Goal: Task Accomplishment & Management: Manage account settings

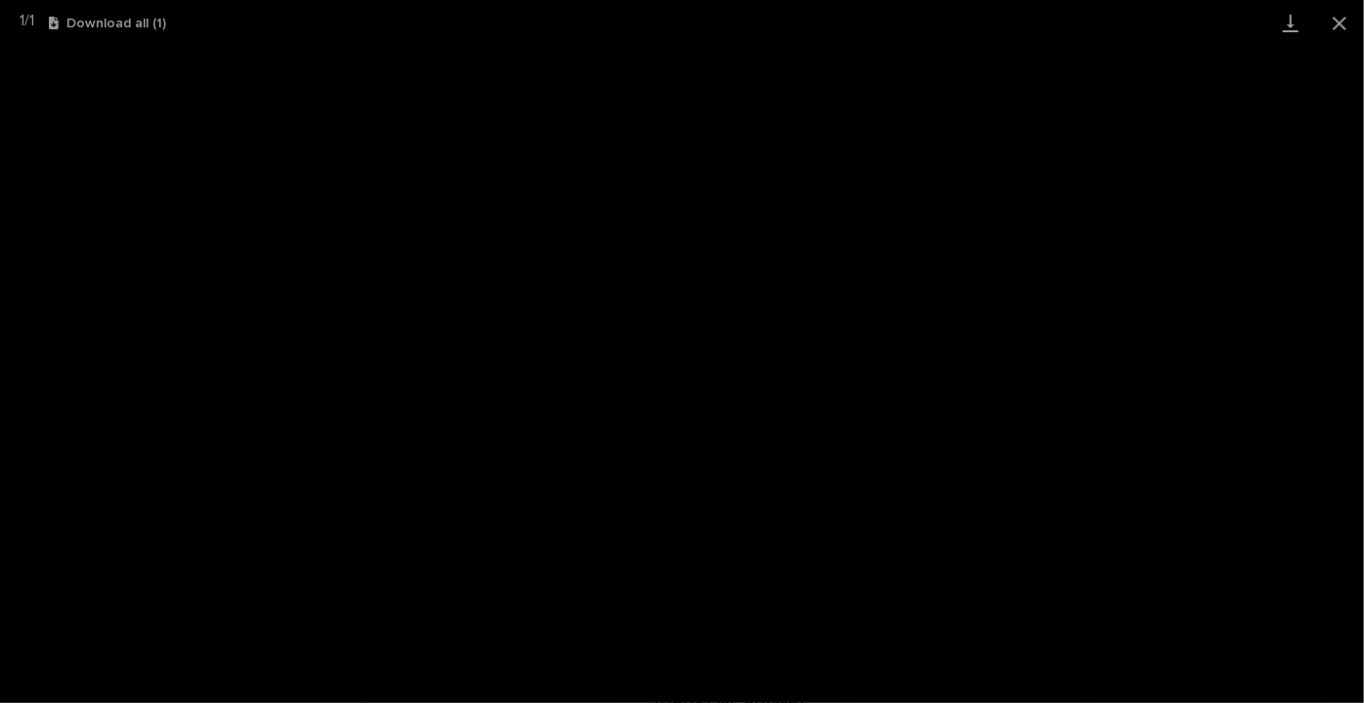
scroll to position [49, 0]
click at [1337, 12] on button "Close gallery" at bounding box center [1339, 23] width 49 height 46
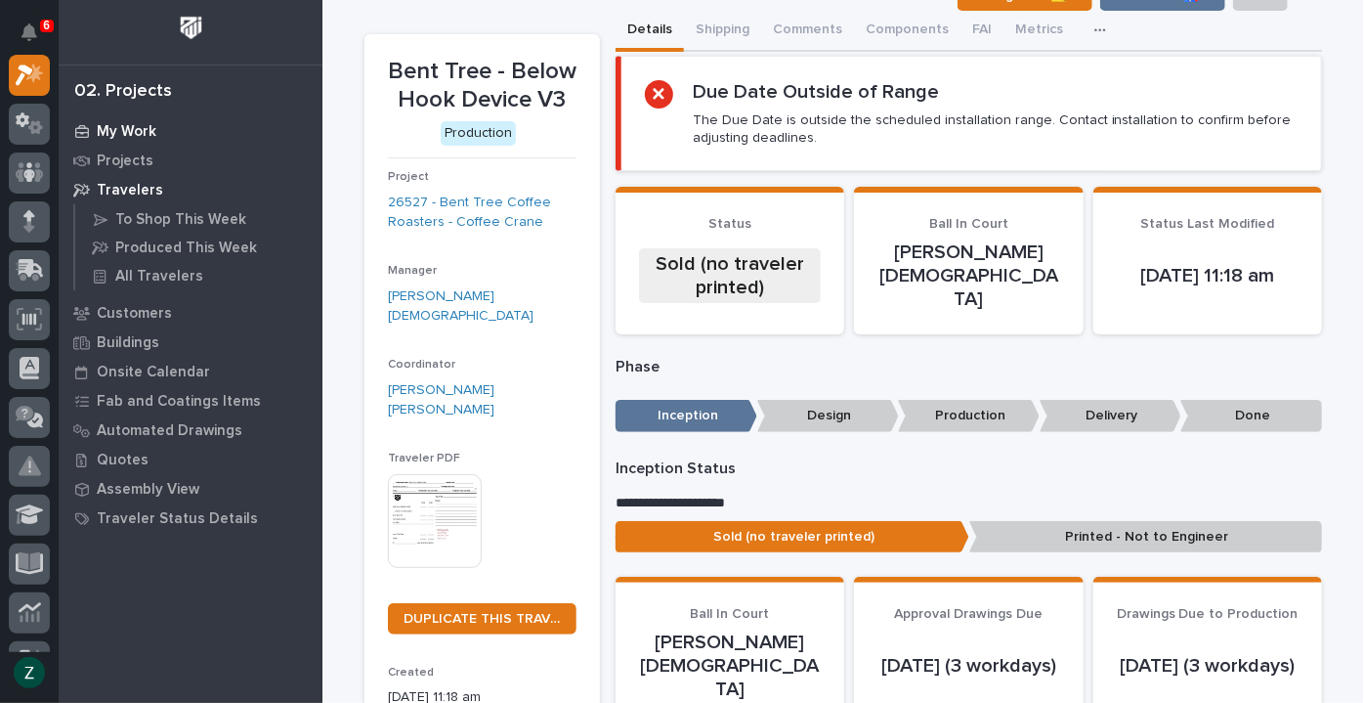
click at [114, 131] on p "My Work" at bounding box center [127, 132] width 60 height 18
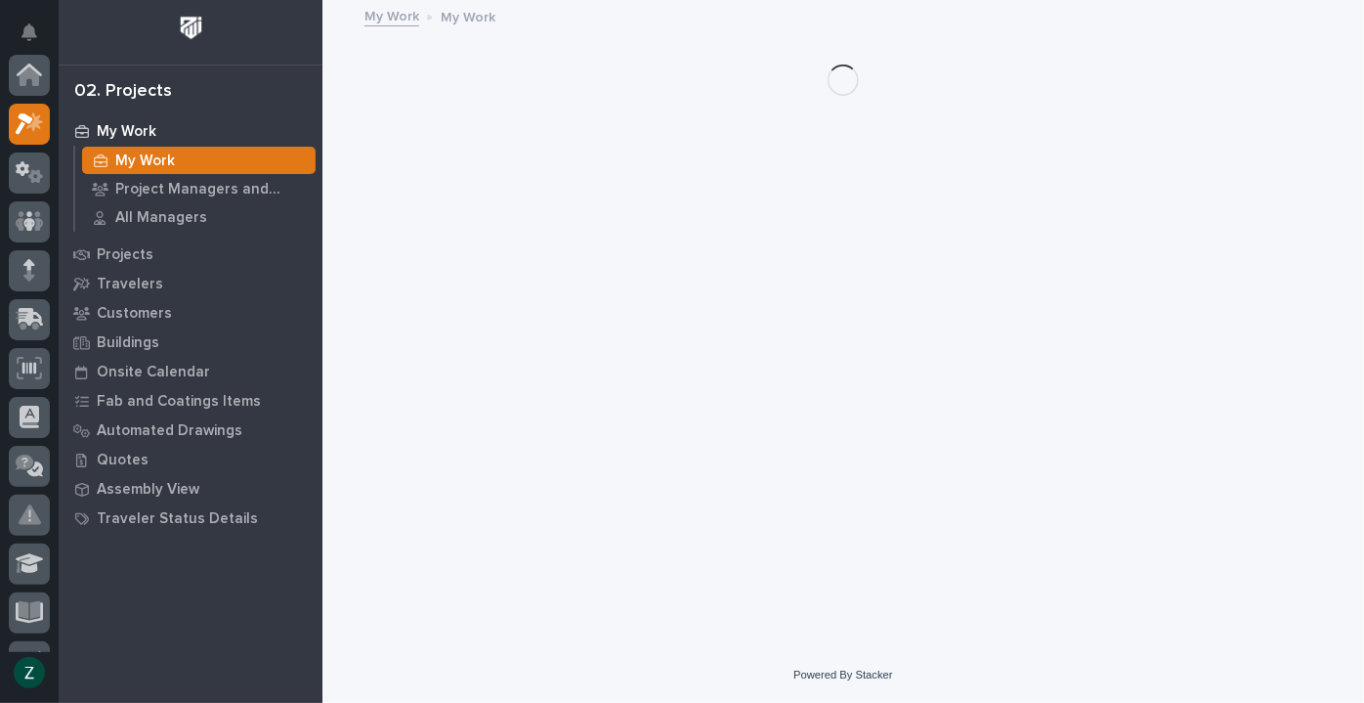
scroll to position [49, 0]
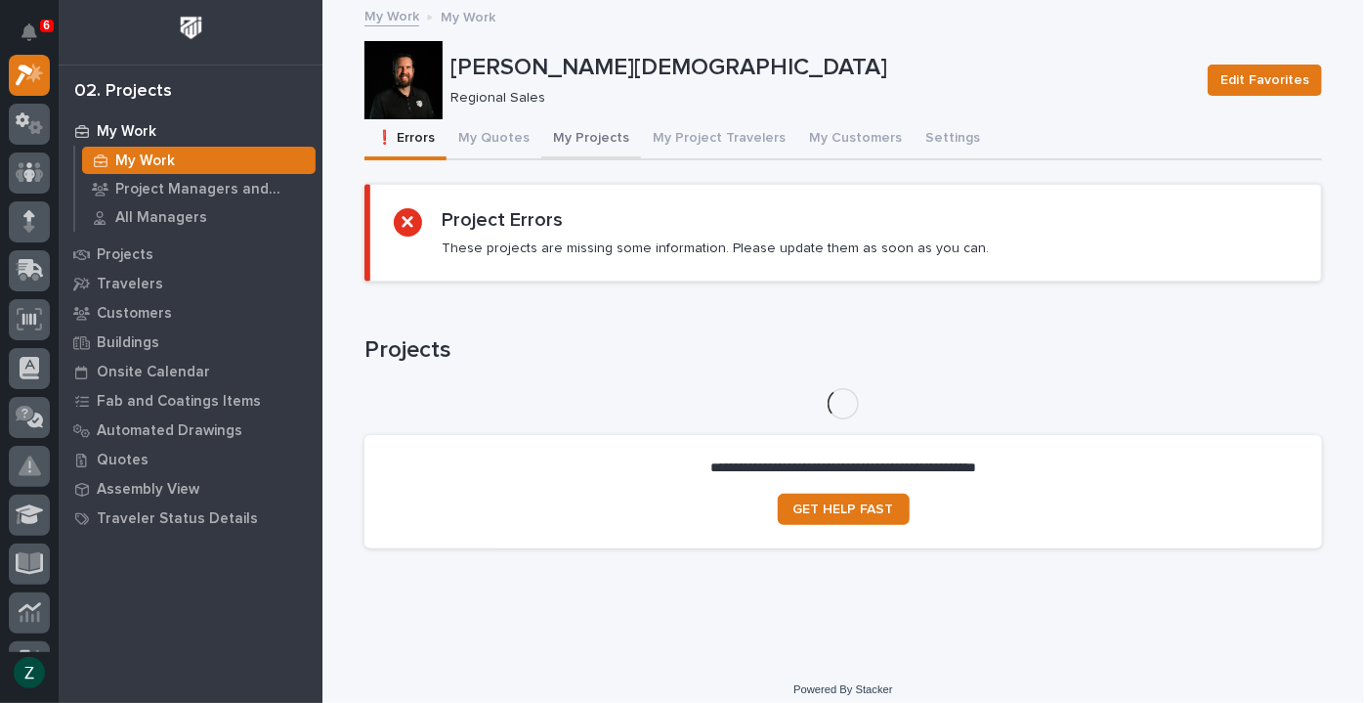
click at [558, 132] on button "My Projects" at bounding box center [591, 139] width 100 height 41
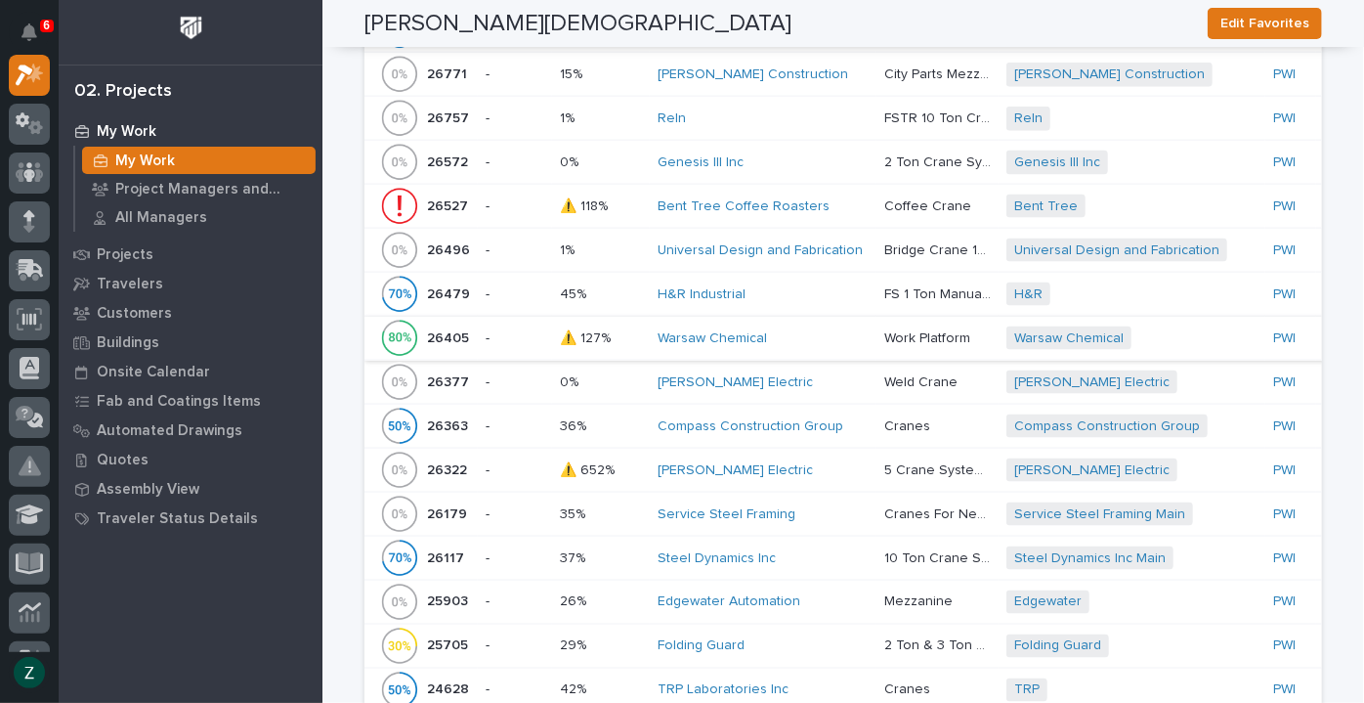
scroll to position [1243, 0]
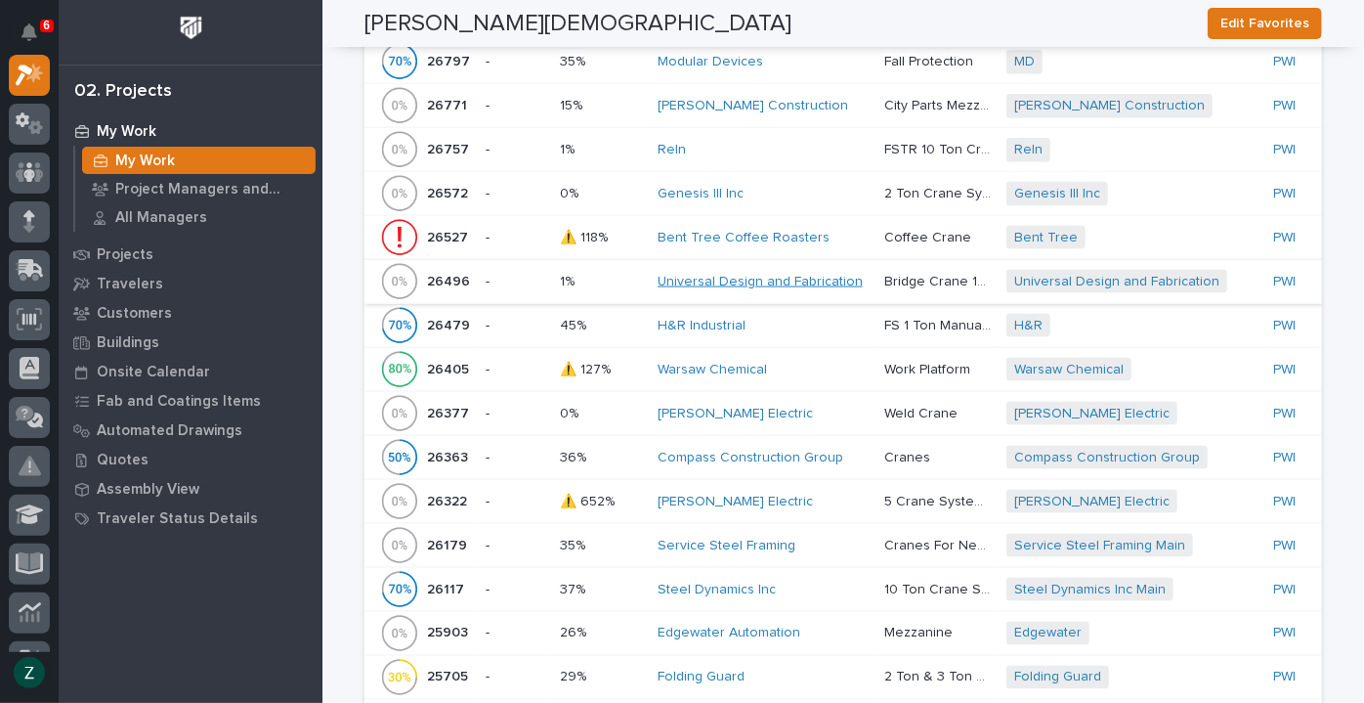
click at [810, 275] on link "Universal Design and Fabrication" at bounding box center [760, 282] width 205 height 17
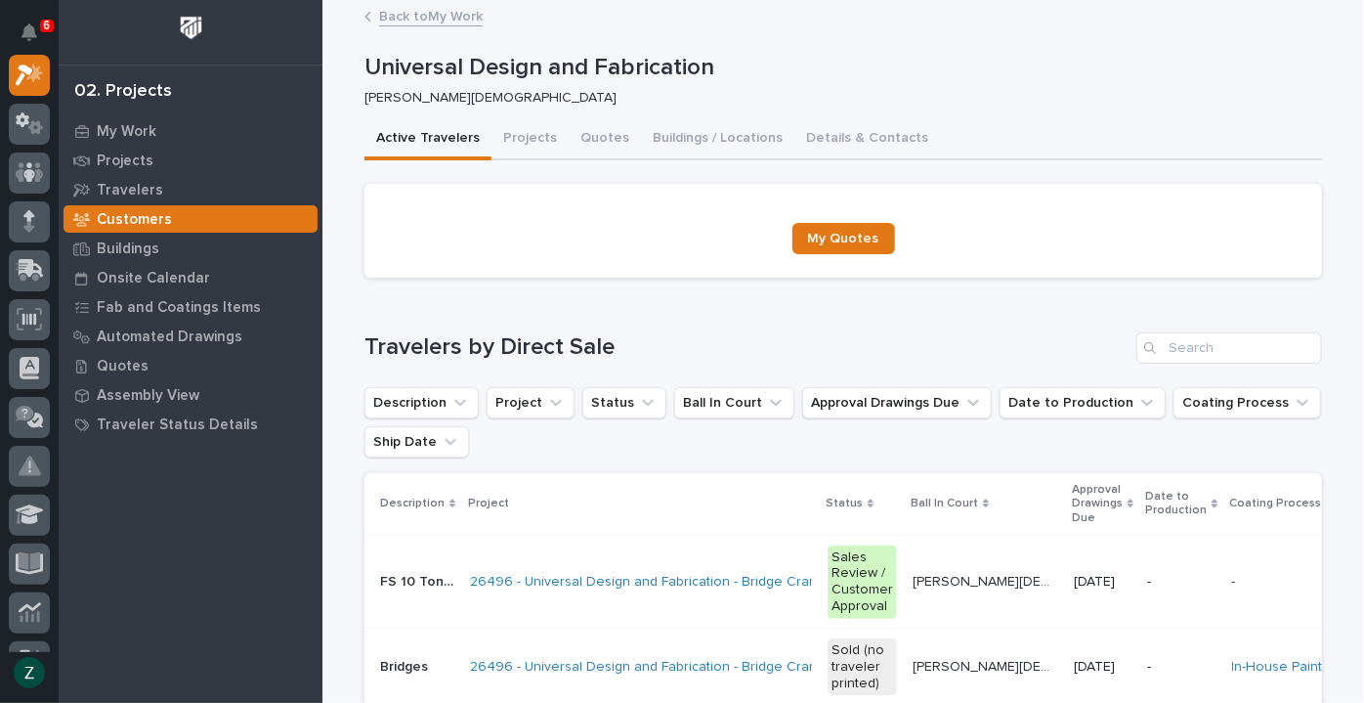
scroll to position [177, 0]
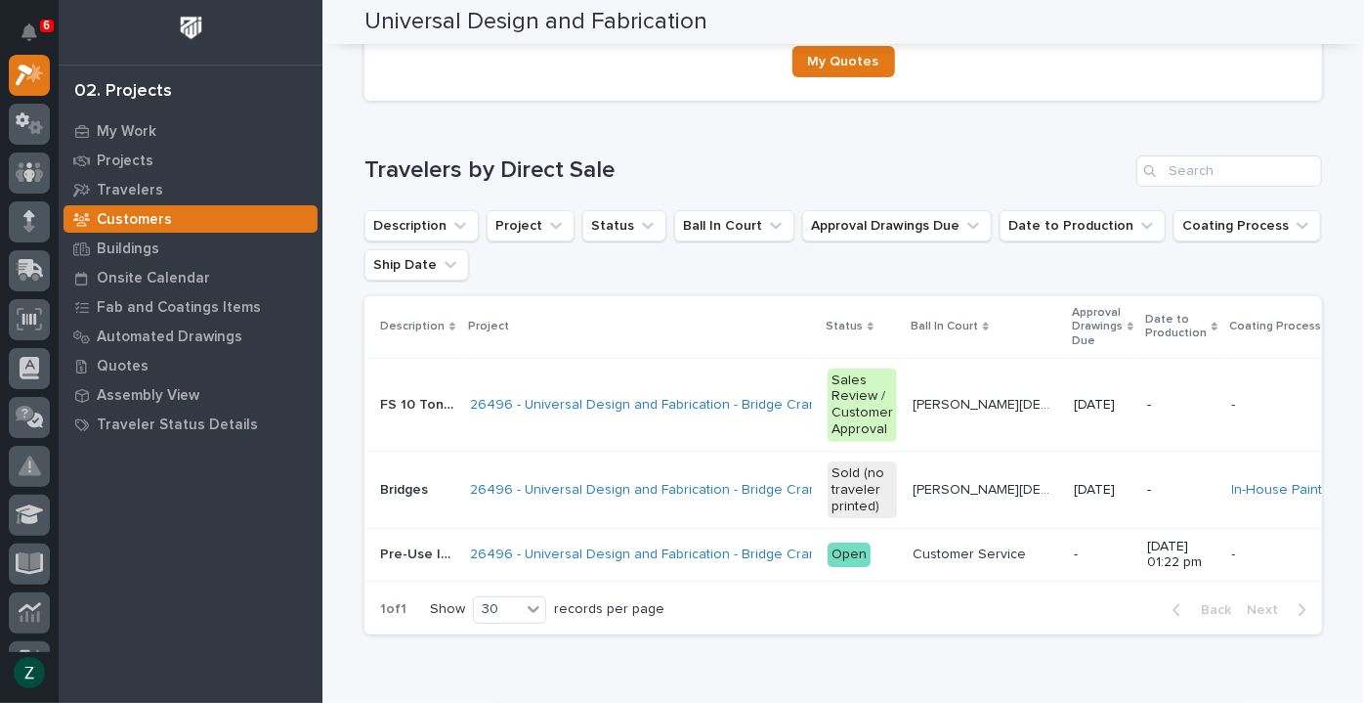
click at [1074, 416] on div "[DATE]" at bounding box center [1103, 405] width 58 height 32
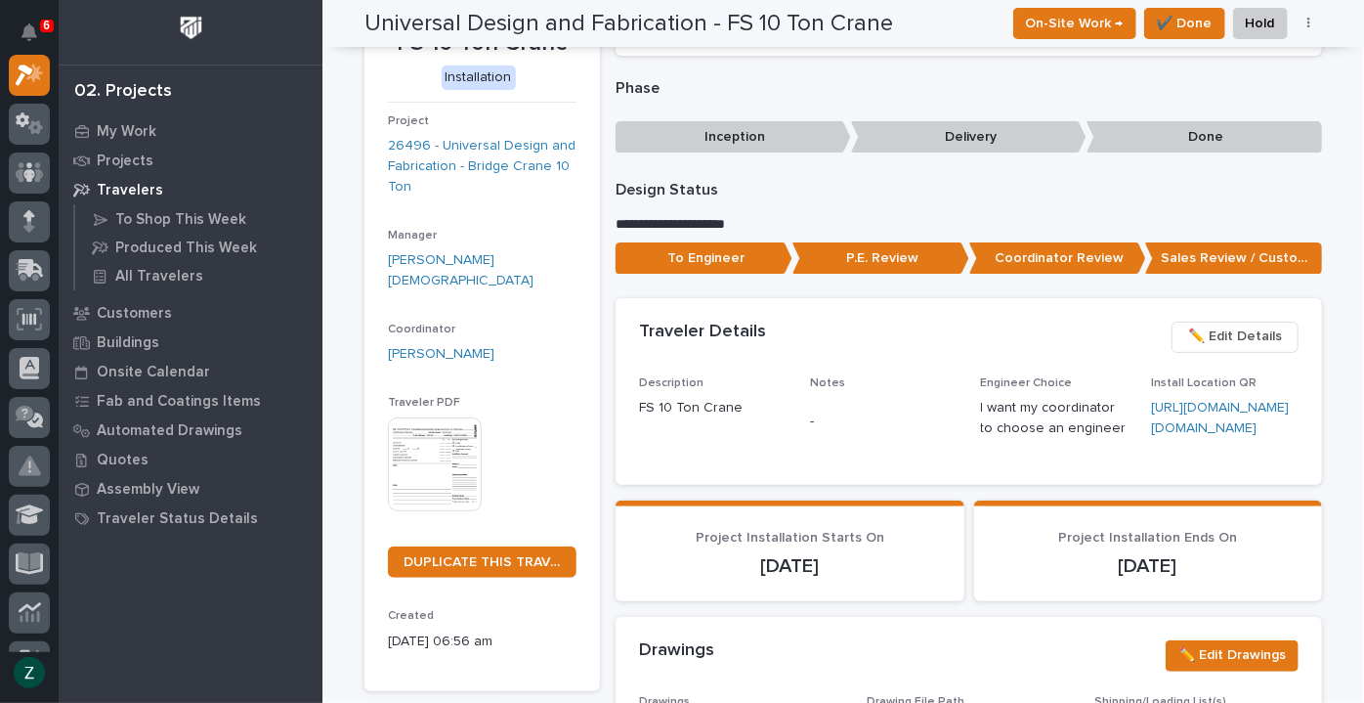
scroll to position [177, 0]
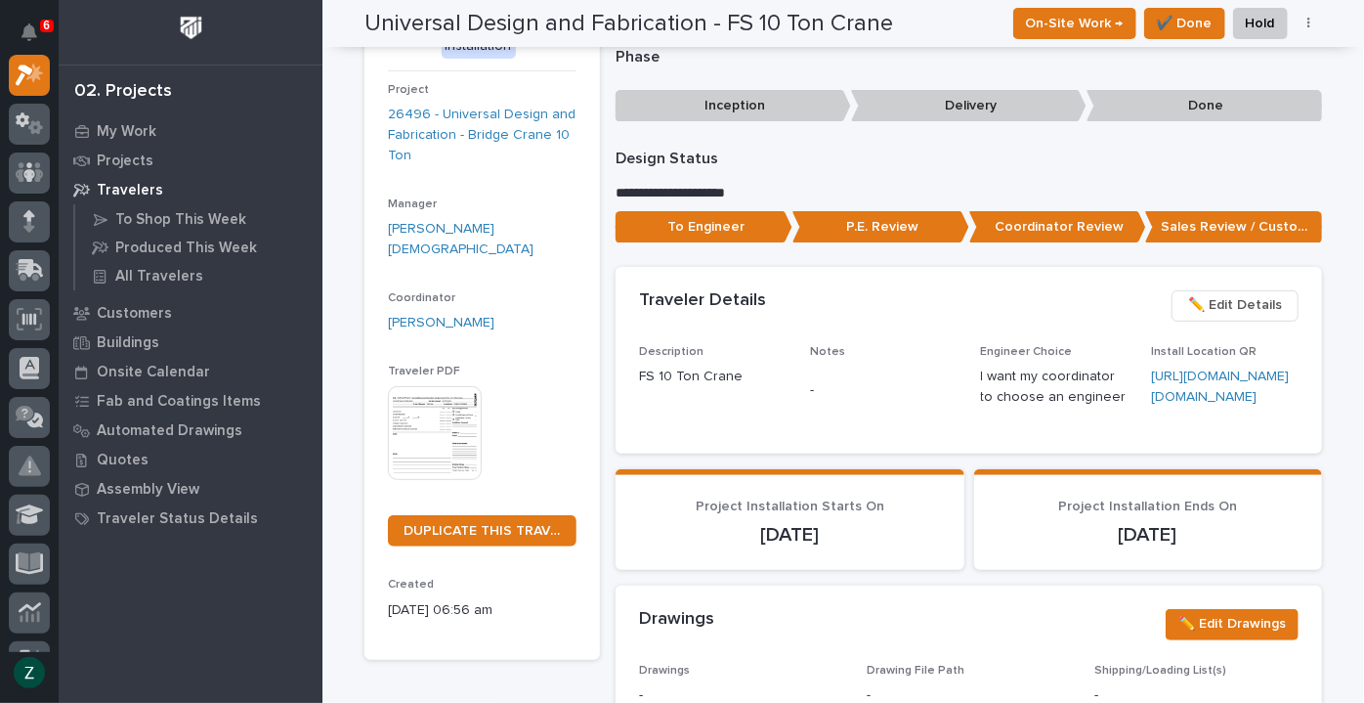
click at [446, 401] on img at bounding box center [435, 433] width 94 height 94
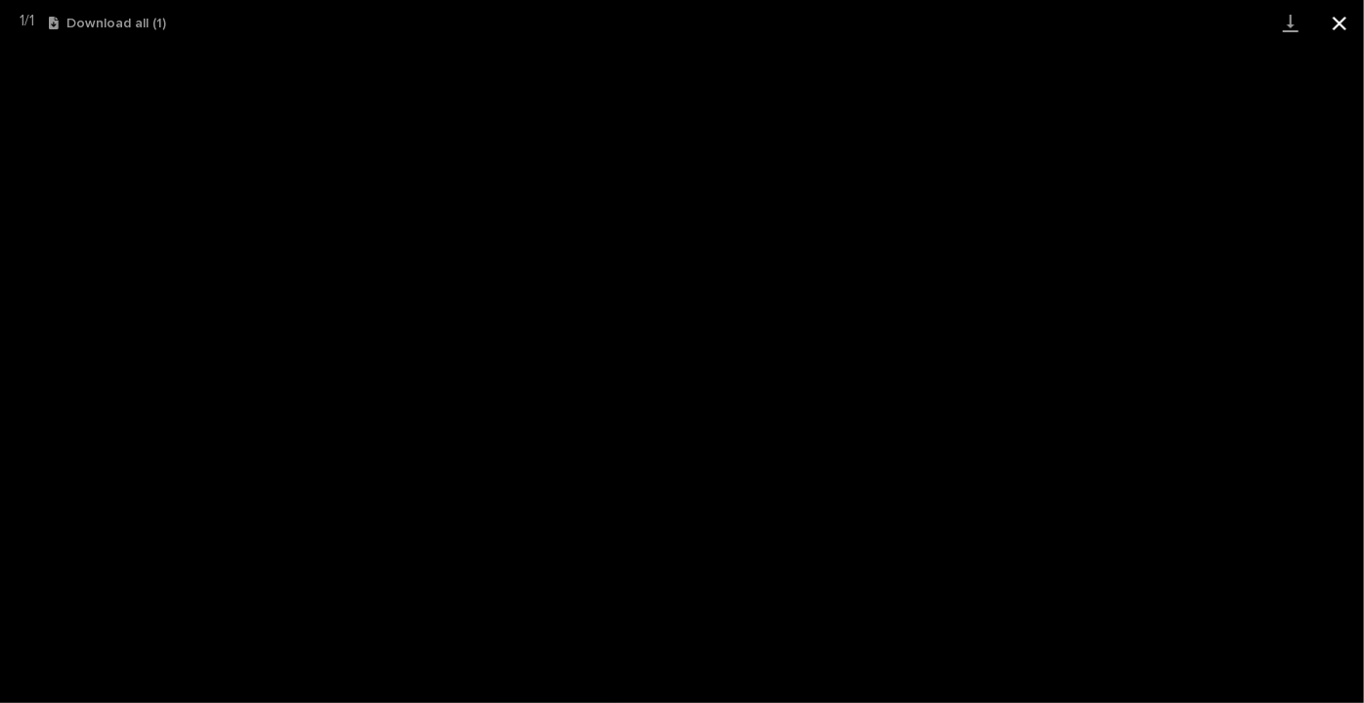
click at [1334, 18] on button "Close gallery" at bounding box center [1339, 23] width 49 height 46
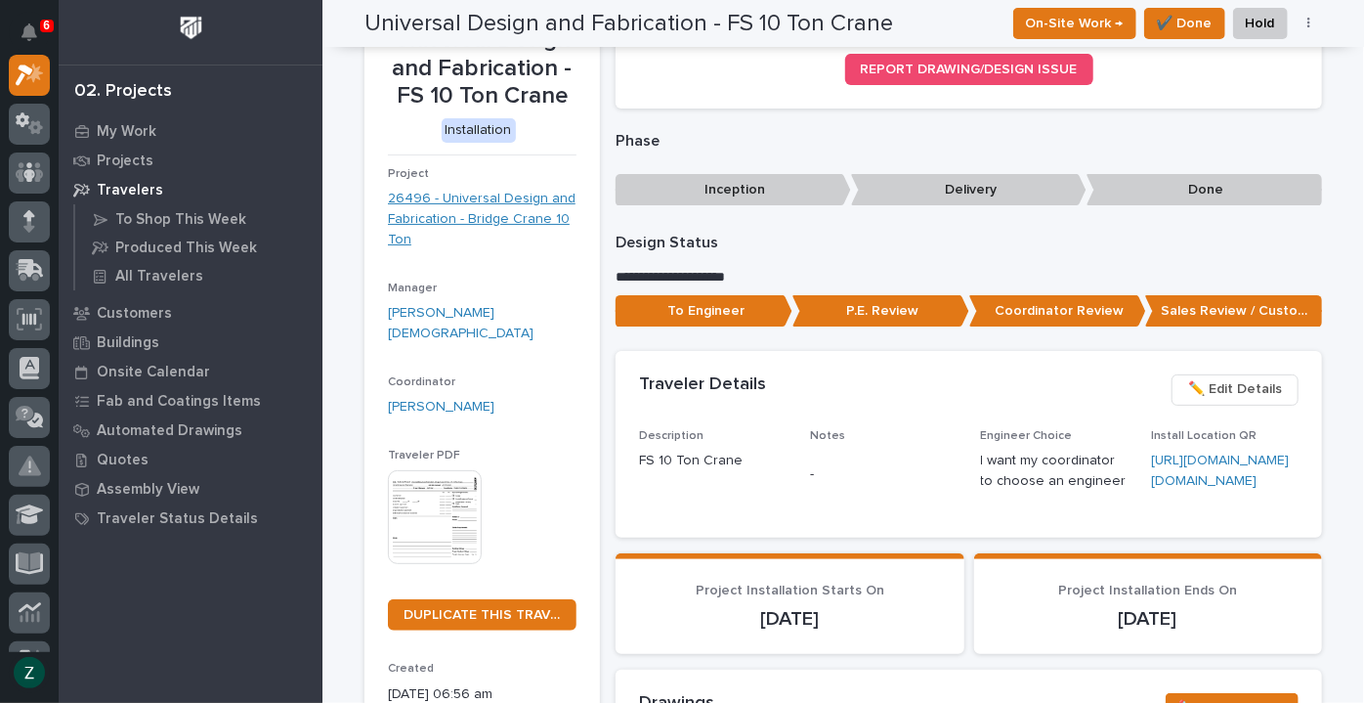
scroll to position [0, 0]
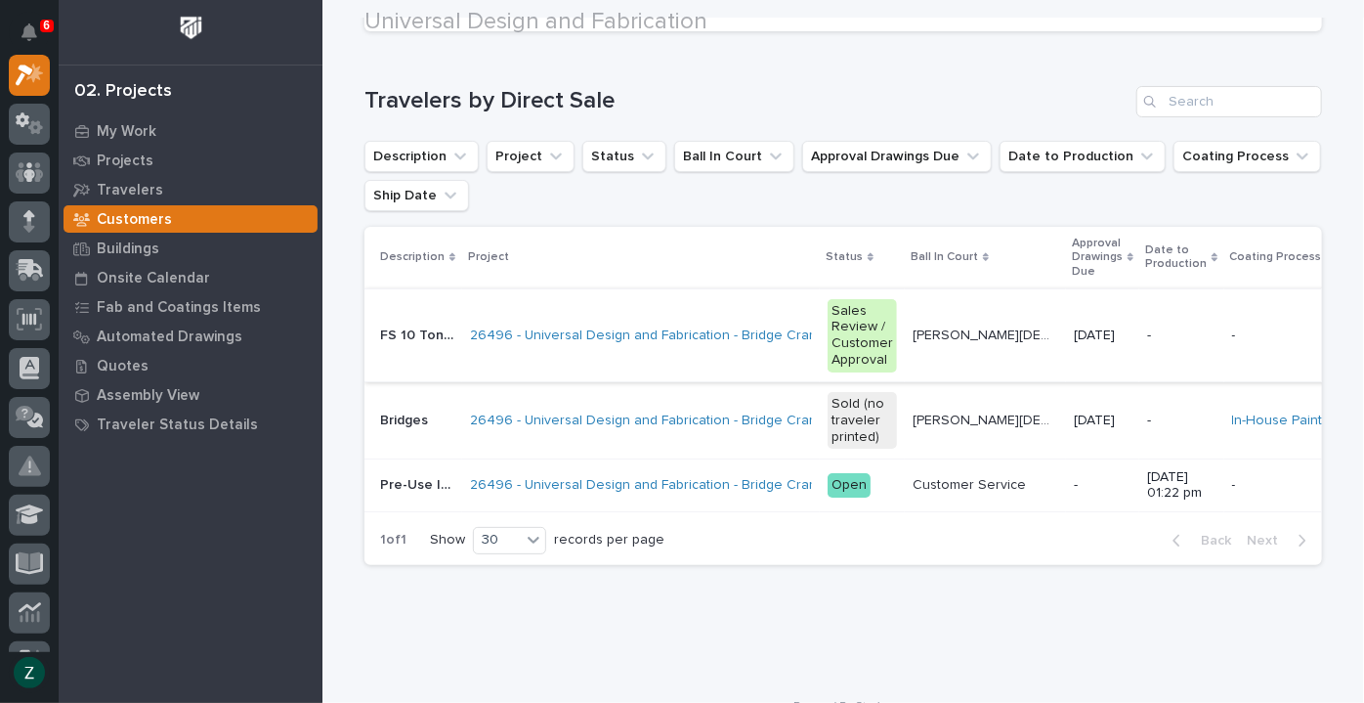
scroll to position [289, 0]
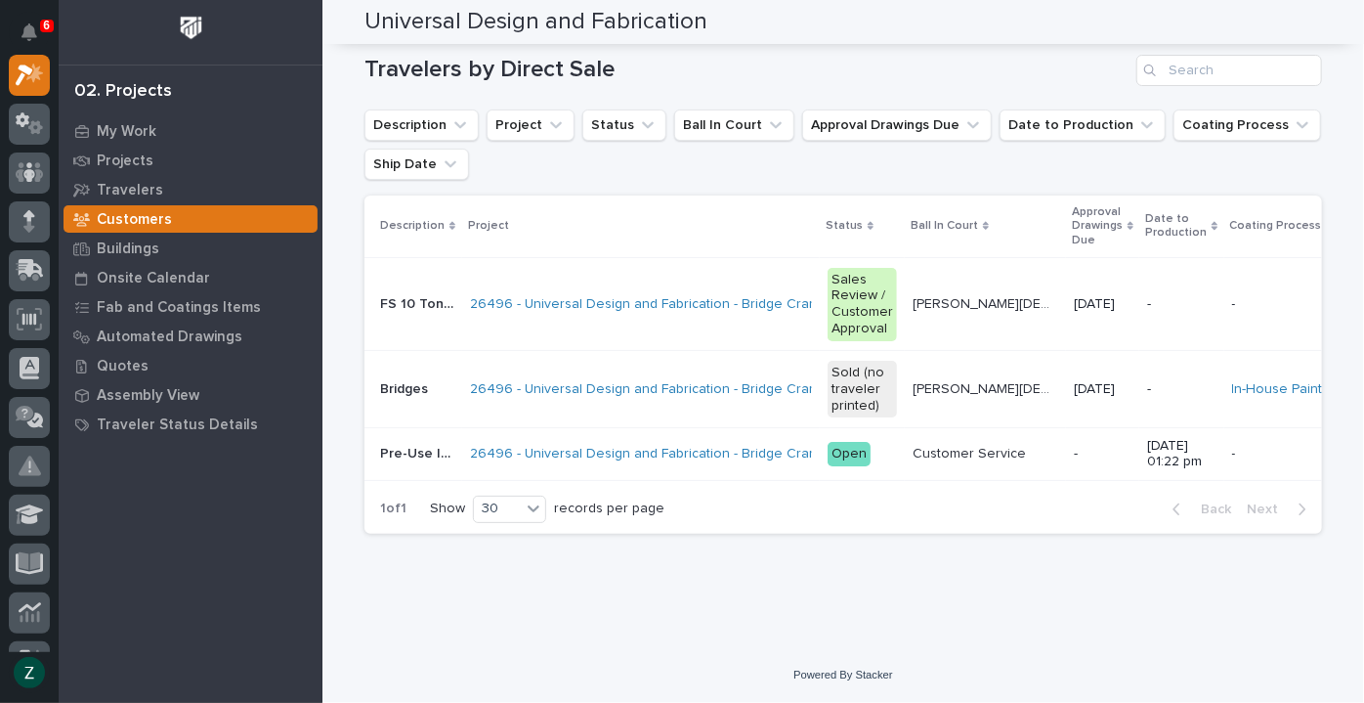
click at [1269, 292] on div "-" at bounding box center [1303, 302] width 143 height 21
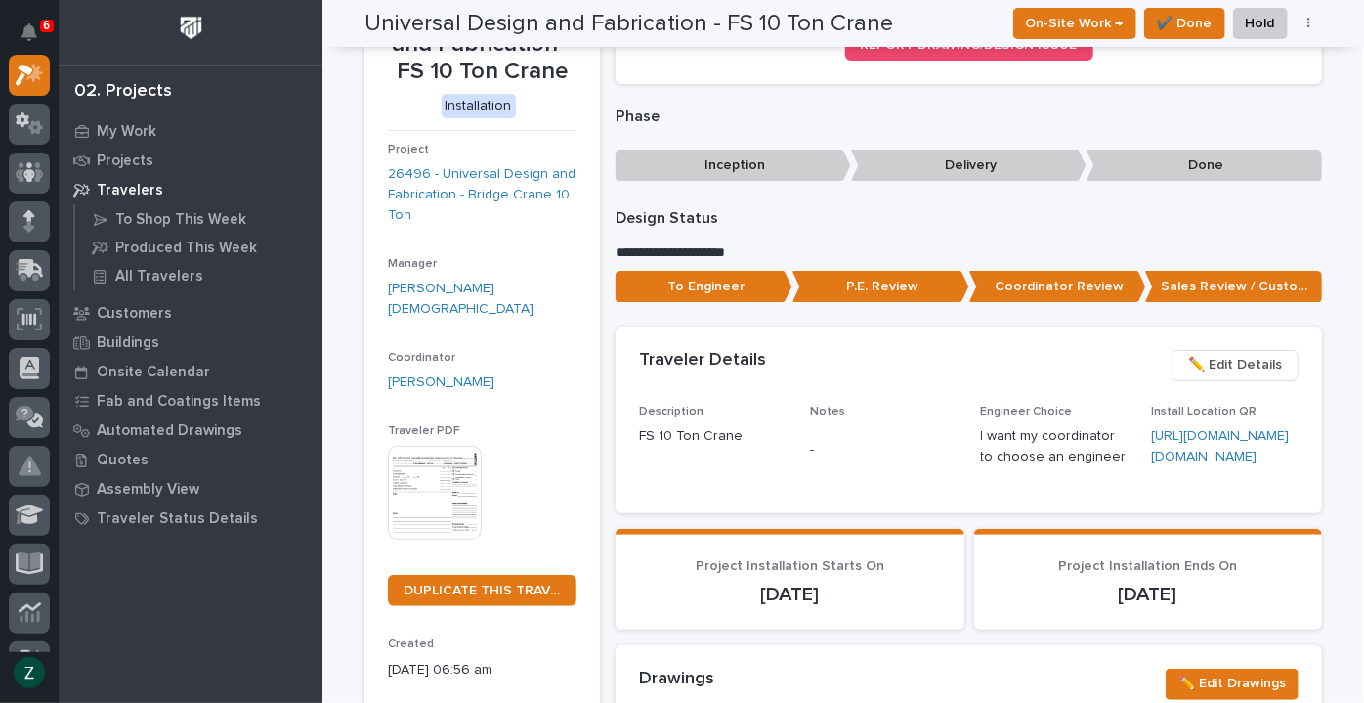
scroll to position [113, 0]
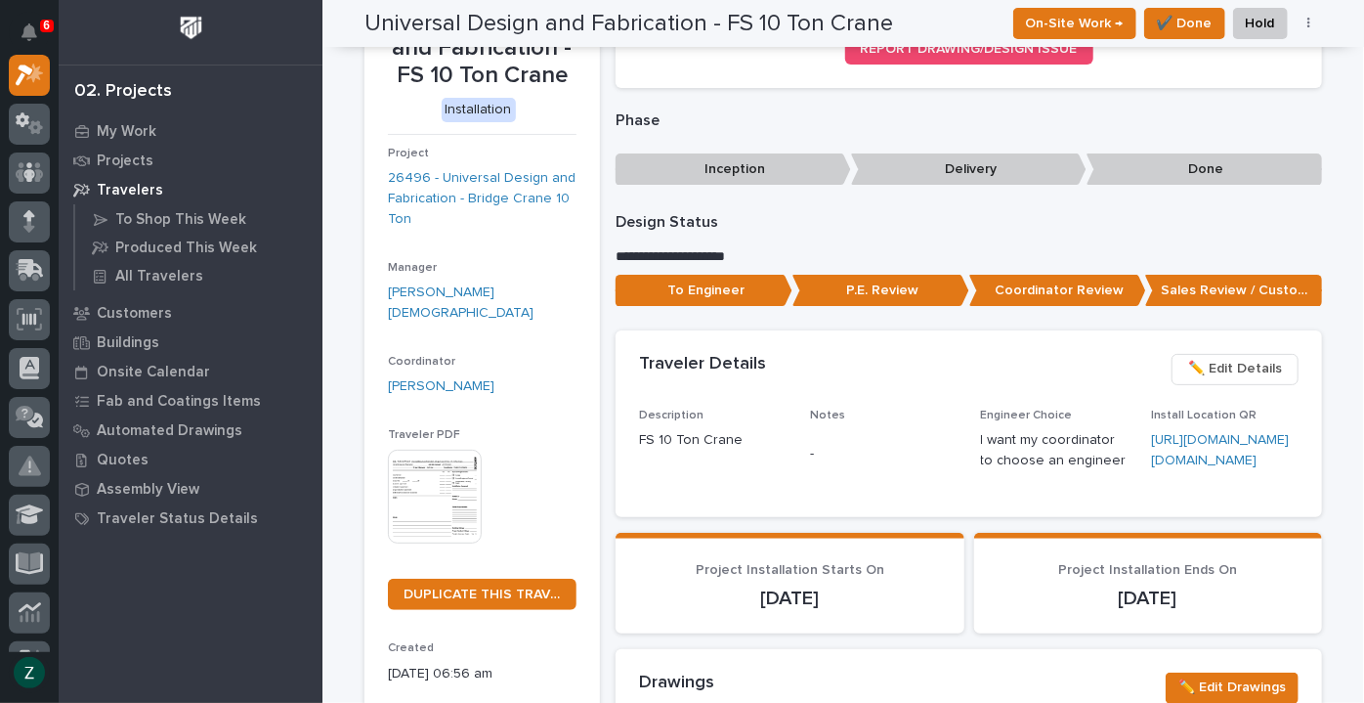
click at [1308, 27] on icon "button" at bounding box center [1309, 24] width 3 height 12
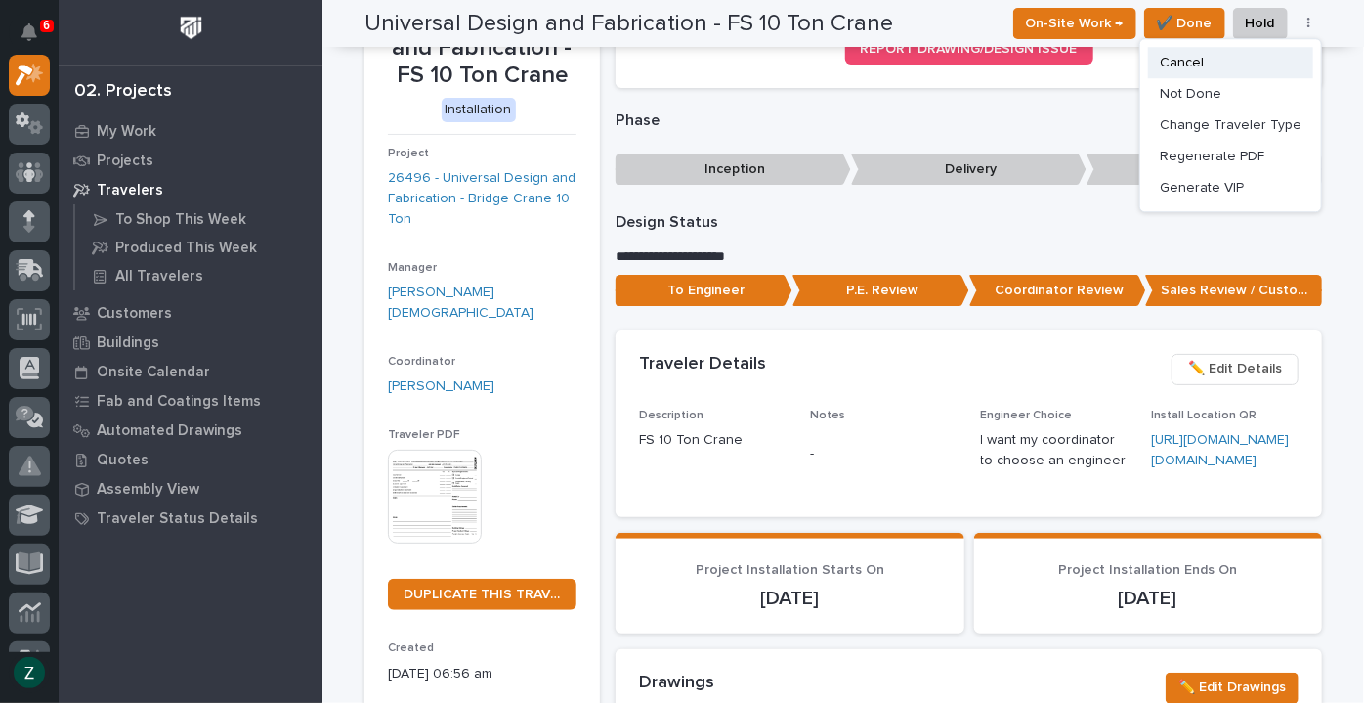
click at [1176, 62] on span "Cancel" at bounding box center [1182, 62] width 44 height 23
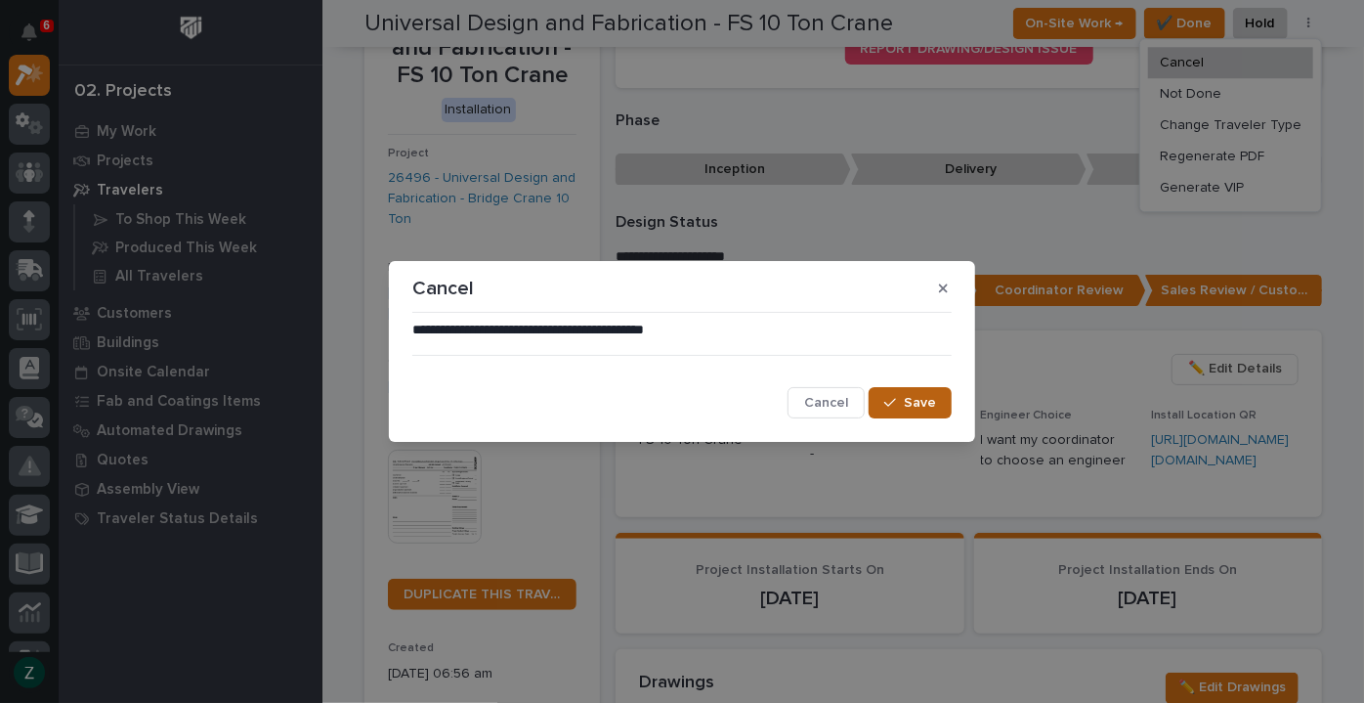
click at [896, 400] on icon "button" at bounding box center [890, 403] width 12 height 9
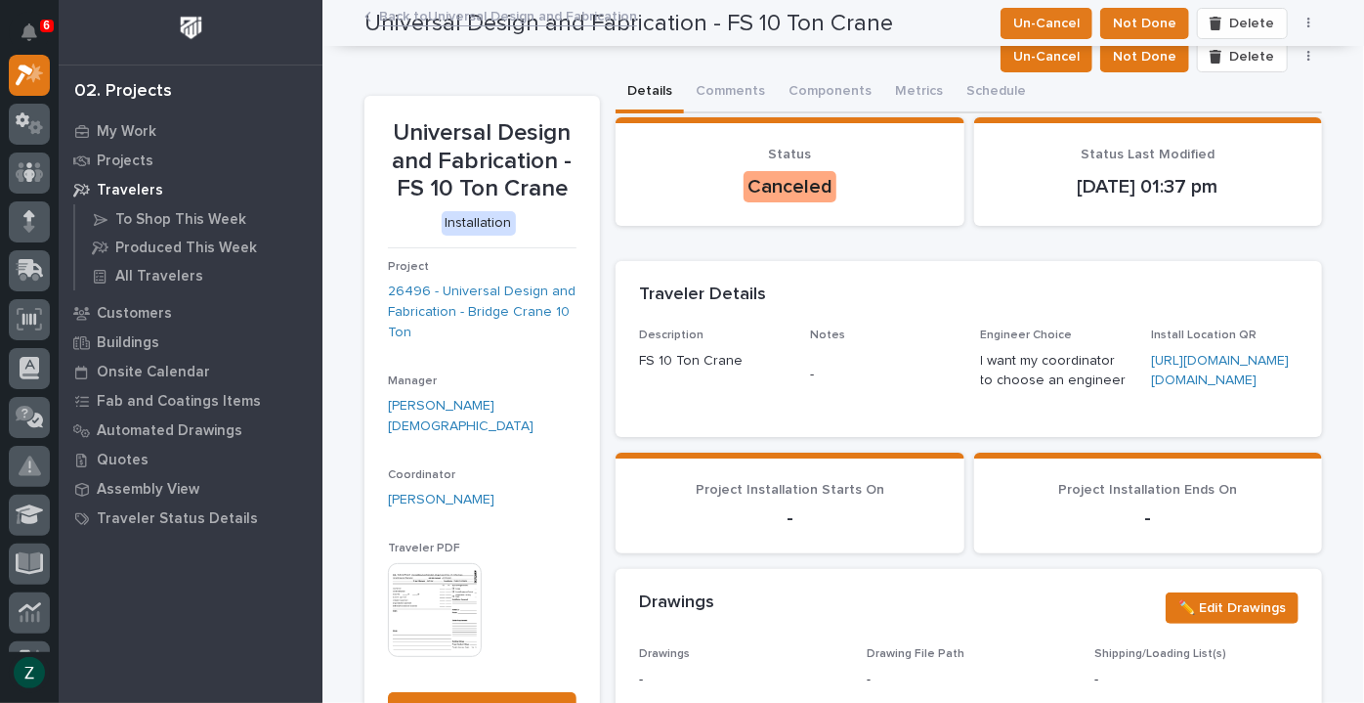
scroll to position [0, 0]
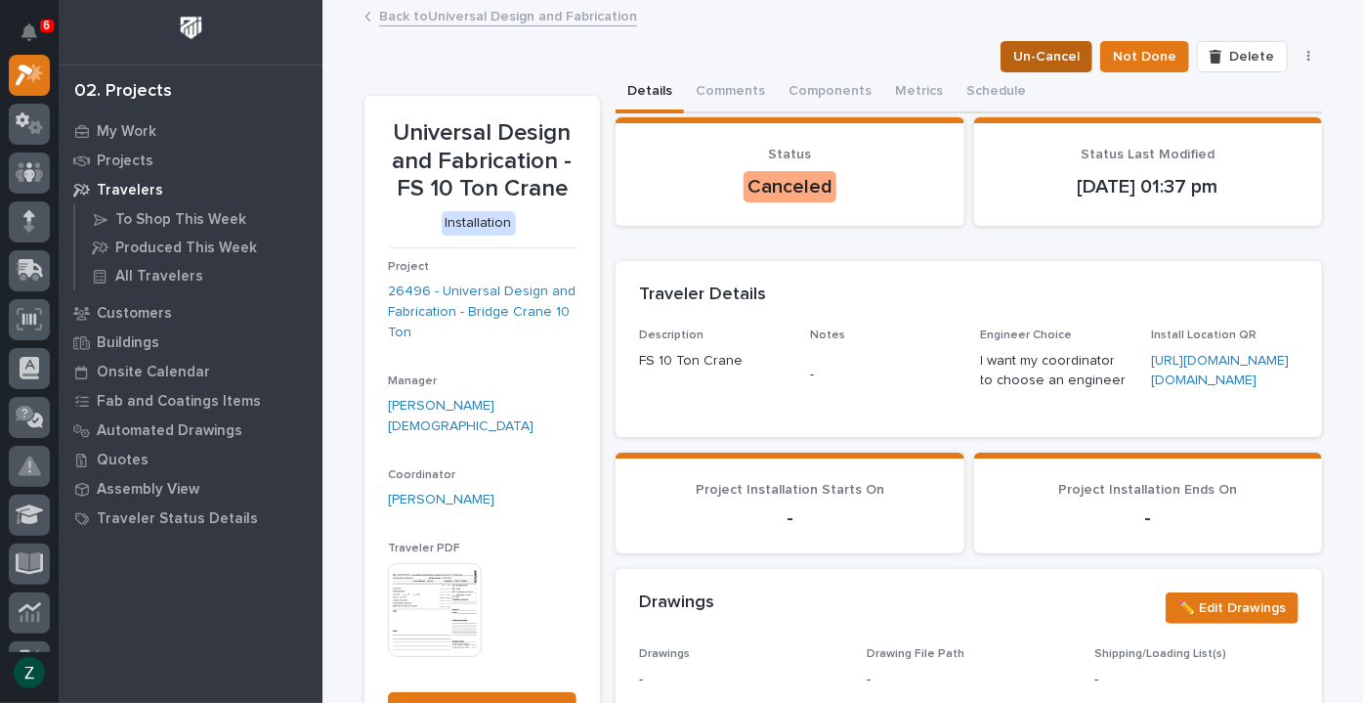
click at [1055, 54] on span "Un-Cancel" at bounding box center [1046, 56] width 66 height 23
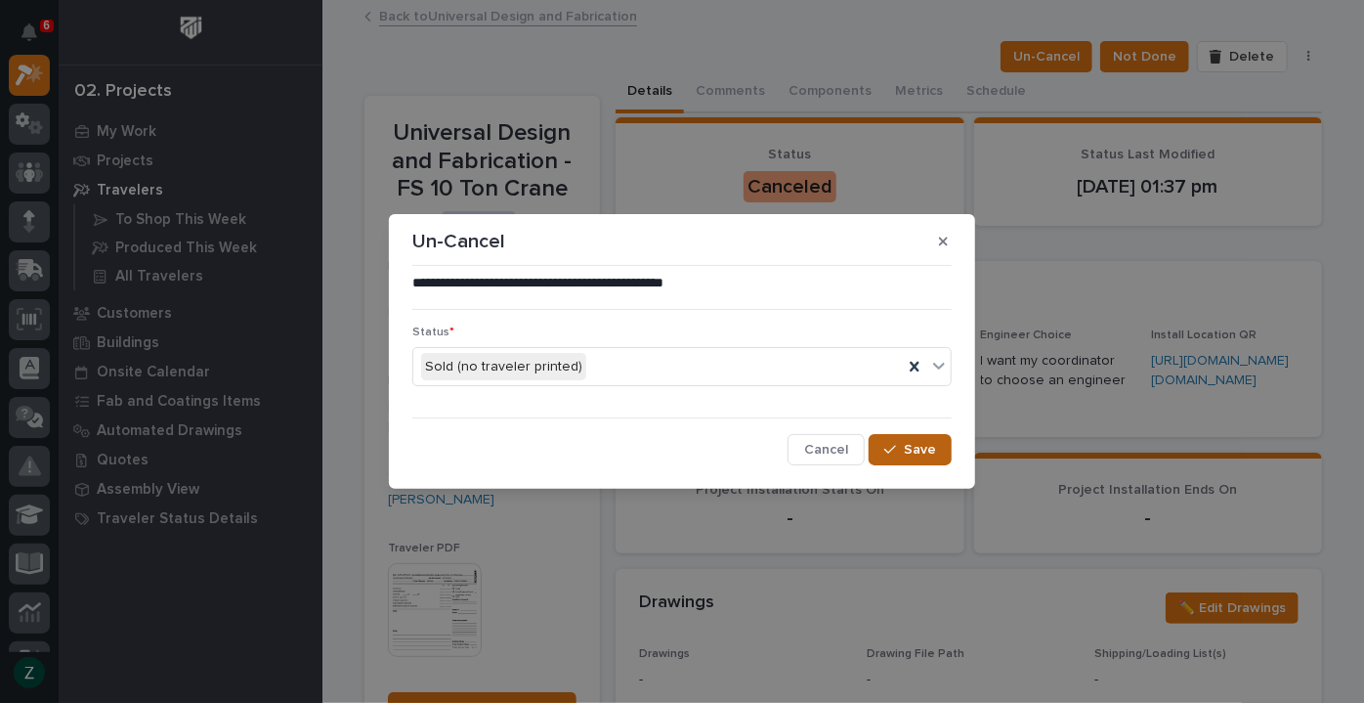
click at [927, 452] on span "Save" at bounding box center [920, 450] width 32 height 18
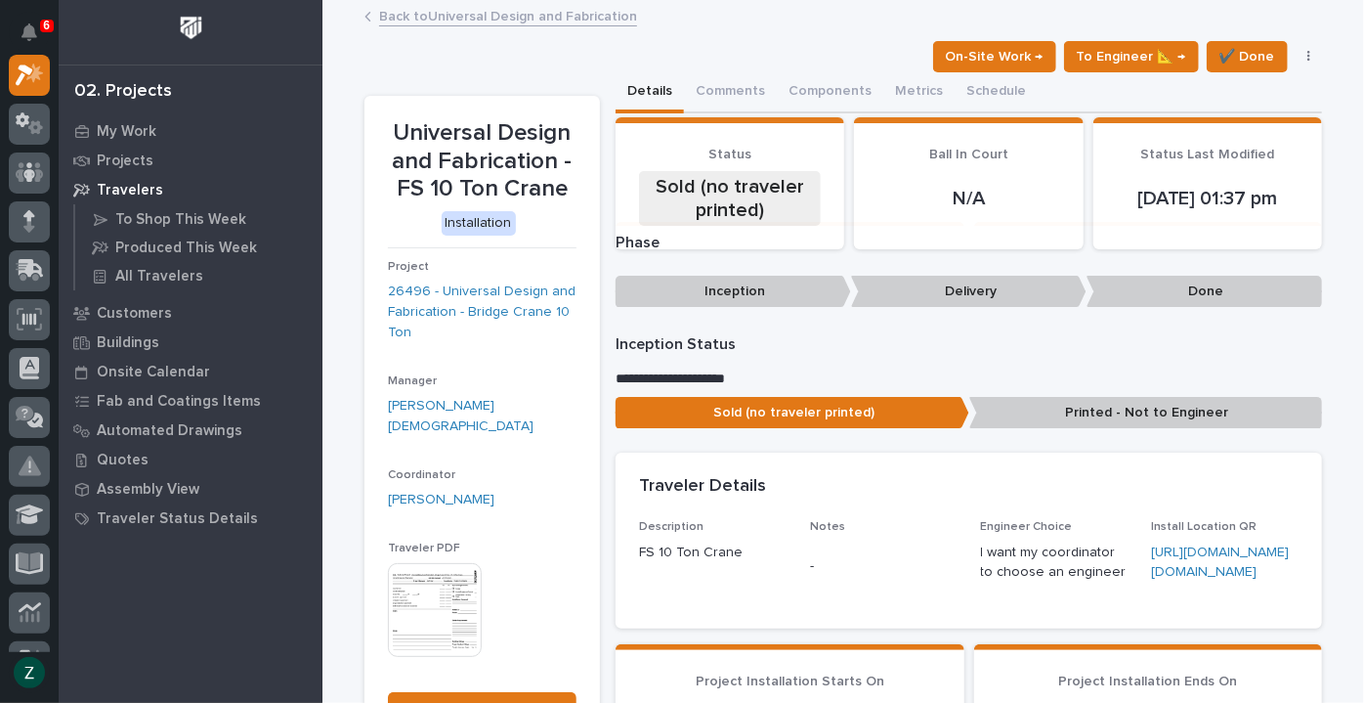
click at [1304, 53] on button "button" at bounding box center [1309, 57] width 27 height 14
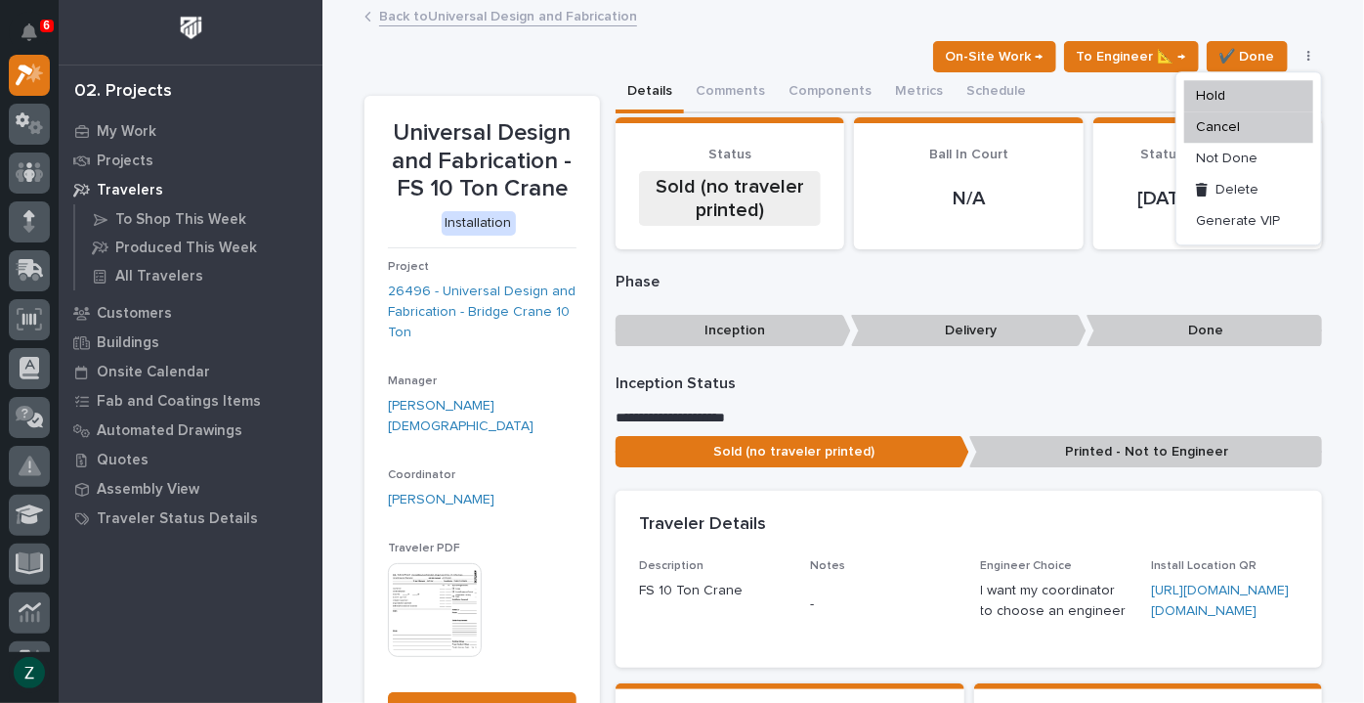
drag, startPoint x: 1071, startPoint y: 277, endPoint x: 1060, endPoint y: 275, distance: 10.9
click at [1070, 277] on p "Phase" at bounding box center [969, 282] width 707 height 19
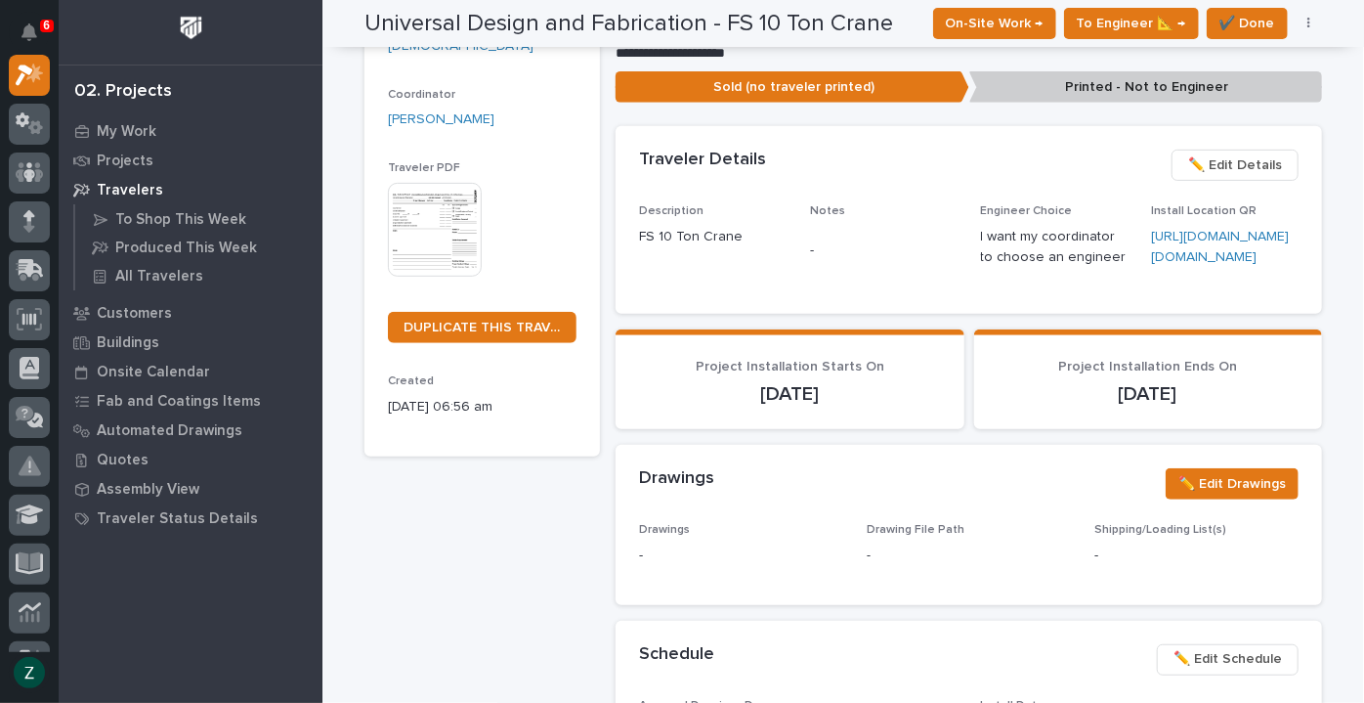
scroll to position [305, 0]
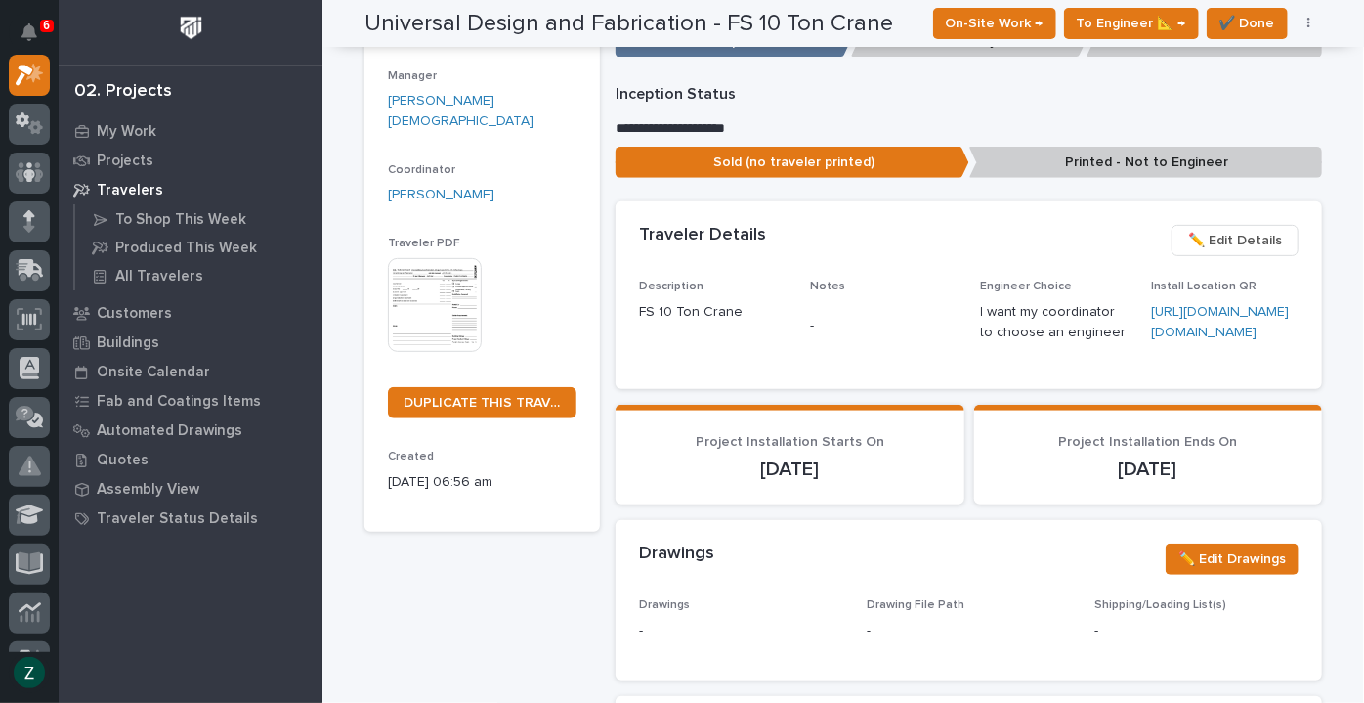
click at [1256, 229] on span "✏️ Edit Details" at bounding box center [1235, 240] width 94 height 23
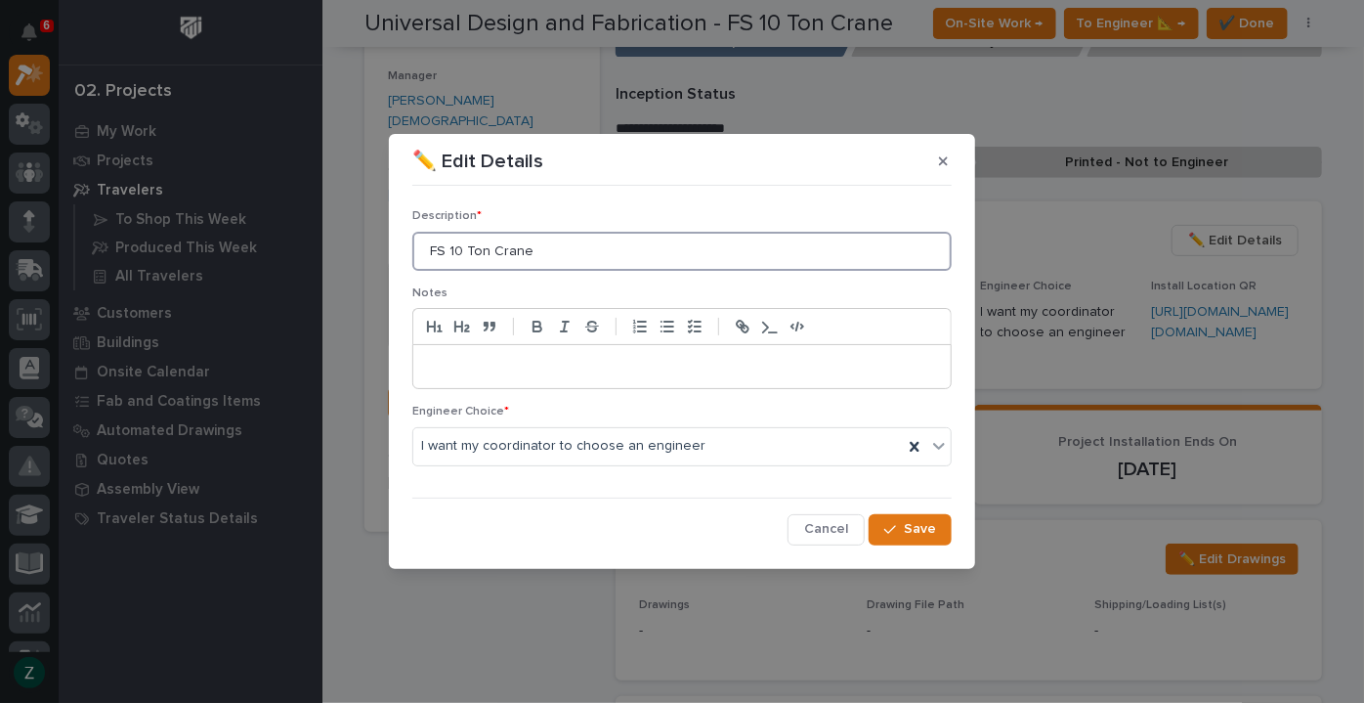
drag, startPoint x: 442, startPoint y: 252, endPoint x: 396, endPoint y: 249, distance: 46.0
click at [398, 251] on section "✏️ Edit Details Description * FS 10 Ton Crane Notes Engineer Choice * I want my…" at bounding box center [682, 351] width 586 height 434
type input "Bridge Cranes, 10 Ton Crane"
click at [923, 525] on span "Save" at bounding box center [920, 529] width 32 height 18
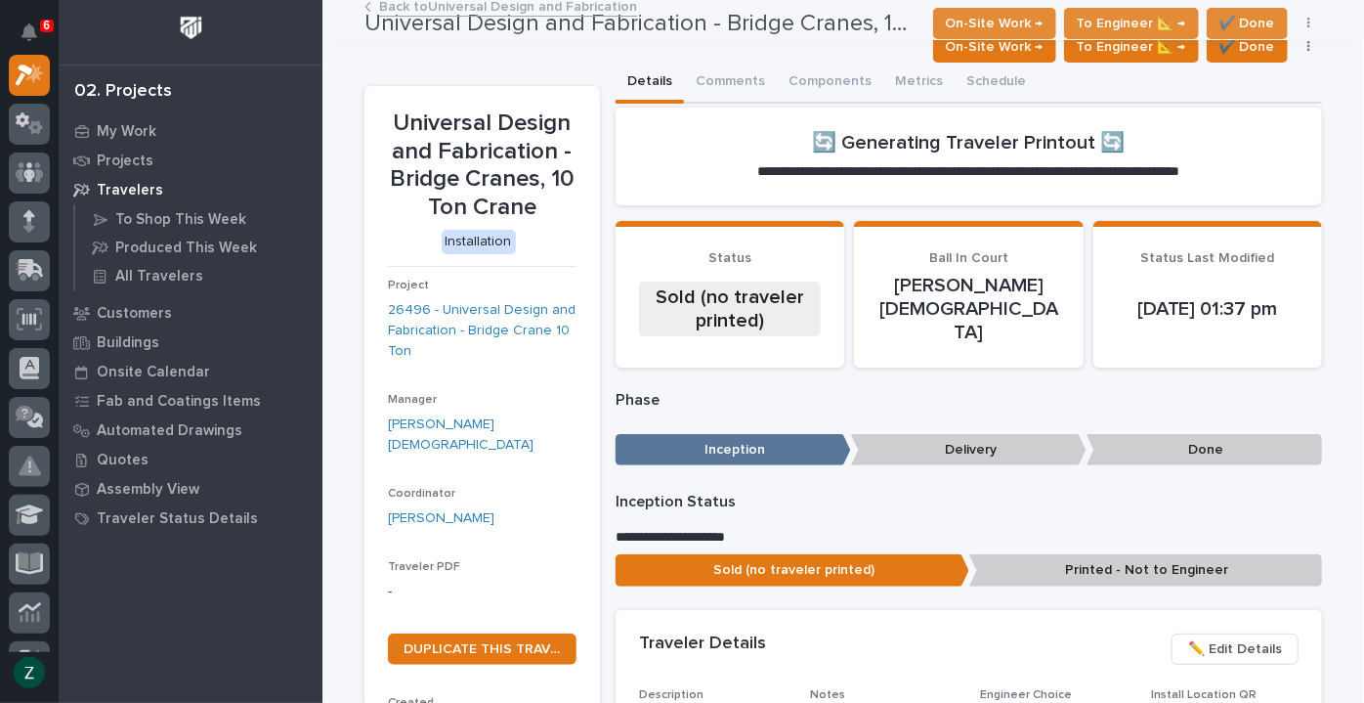
scroll to position [0, 0]
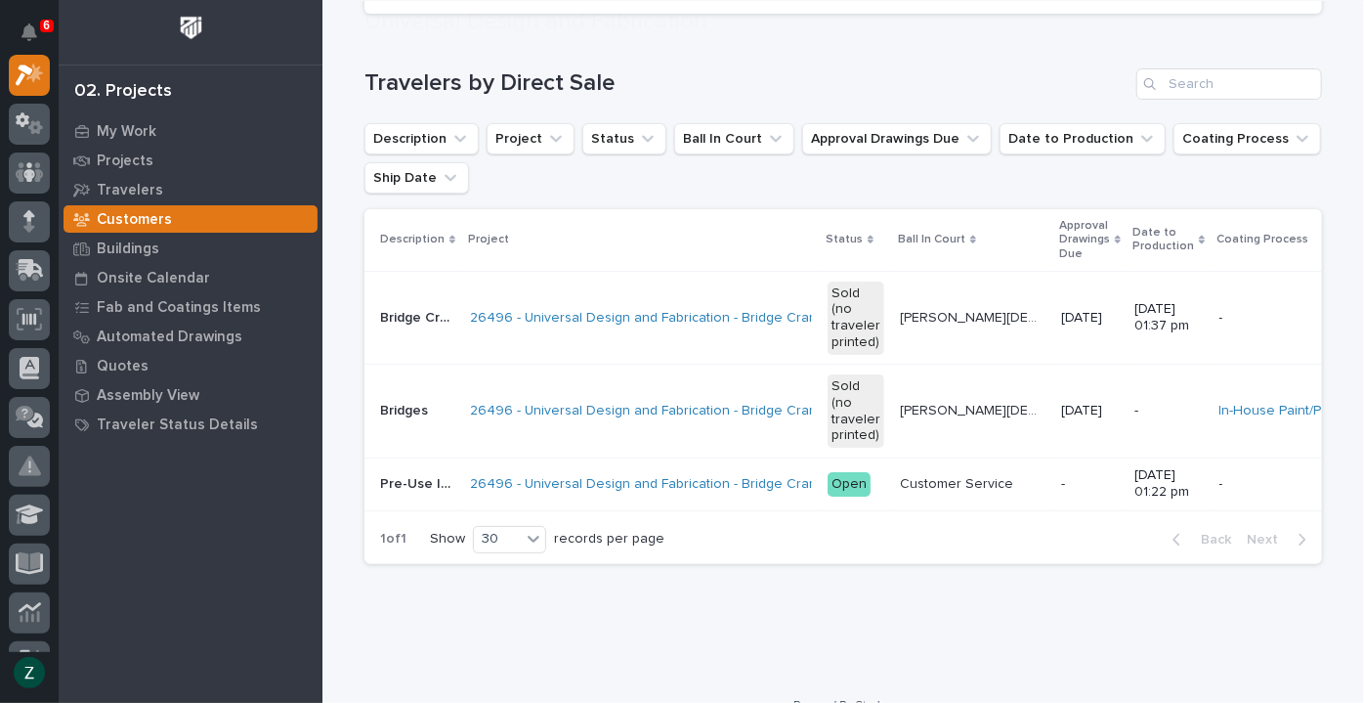
scroll to position [266, 0]
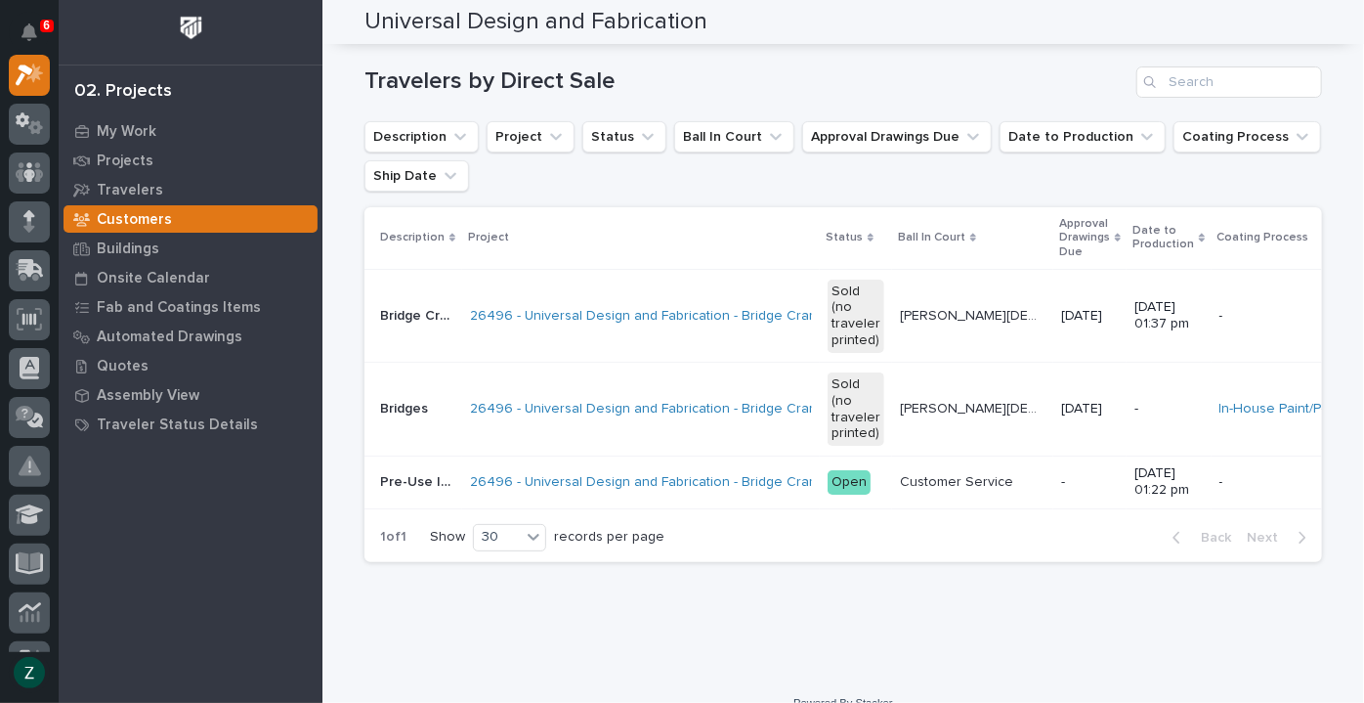
click at [938, 410] on p "[PERSON_NAME][DEMOGRAPHIC_DATA]" at bounding box center [975, 407] width 150 height 21
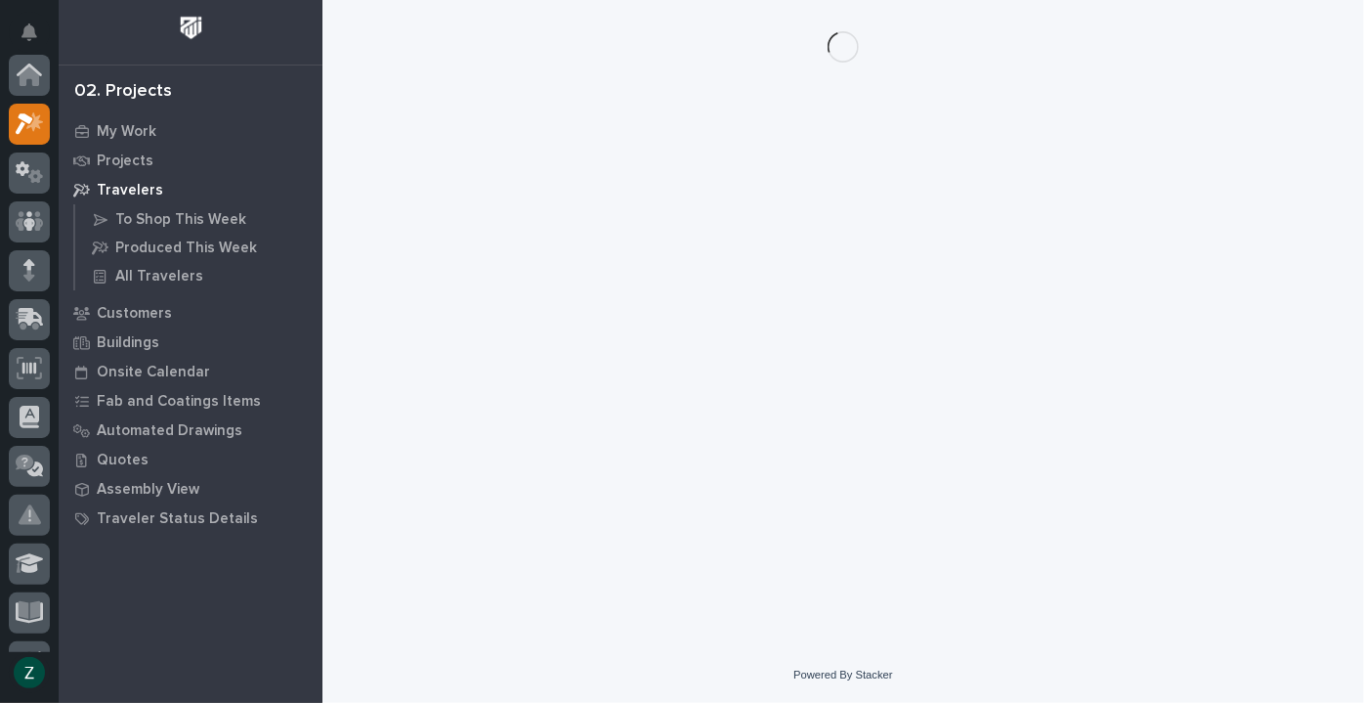
scroll to position [49, 0]
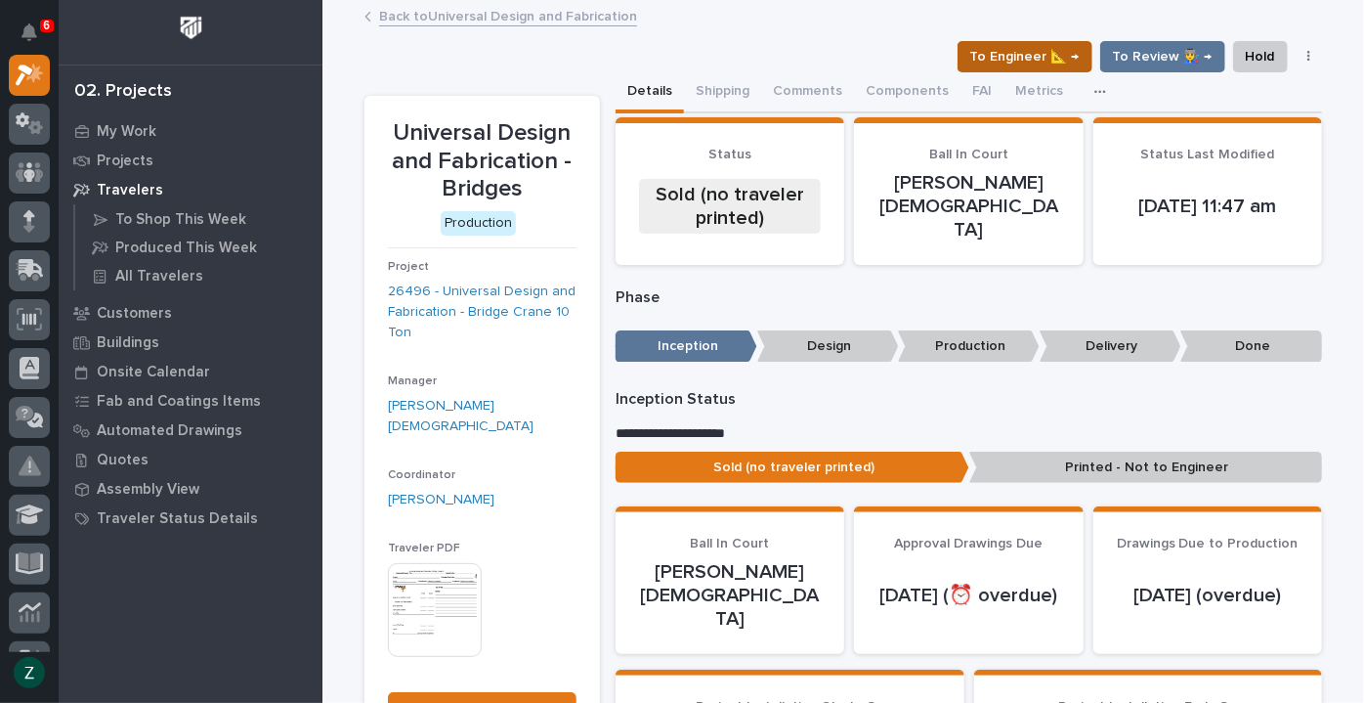
click at [1040, 57] on span "To Engineer 📐 →" at bounding box center [1024, 56] width 109 height 23
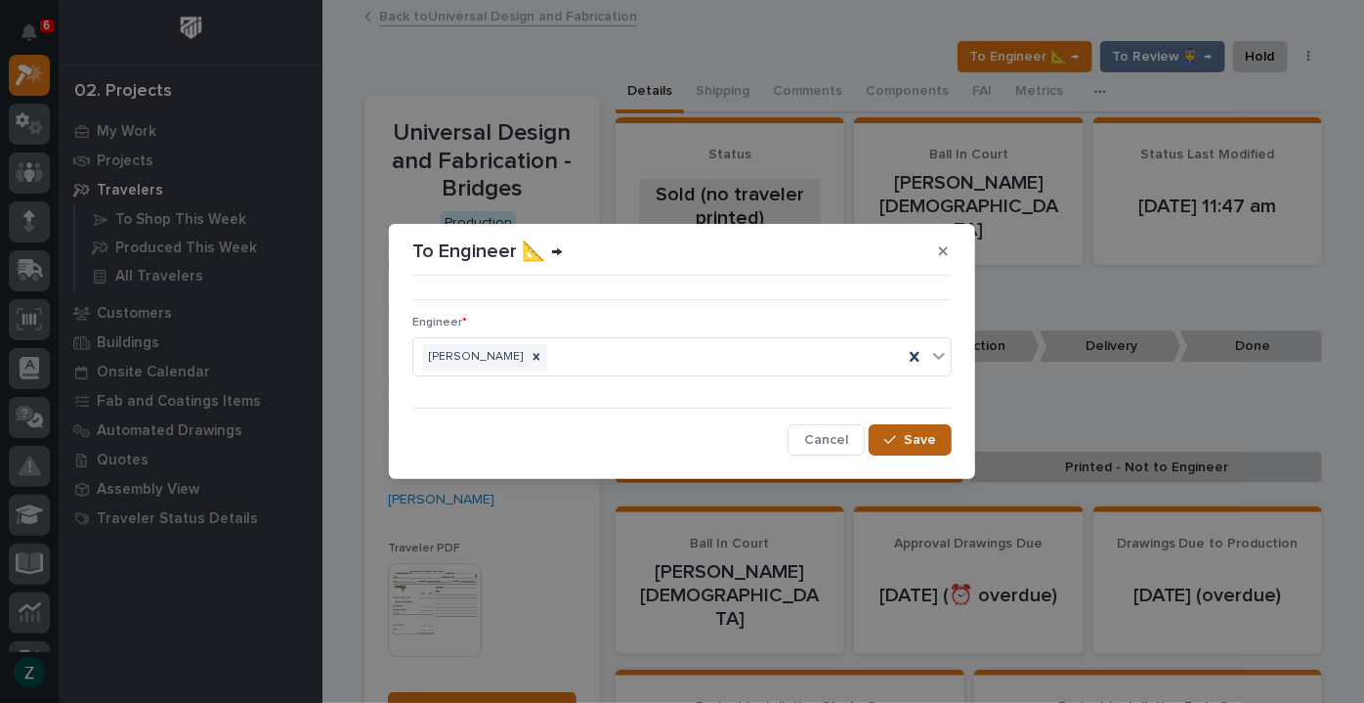
click at [917, 437] on span "Save" at bounding box center [920, 440] width 32 height 18
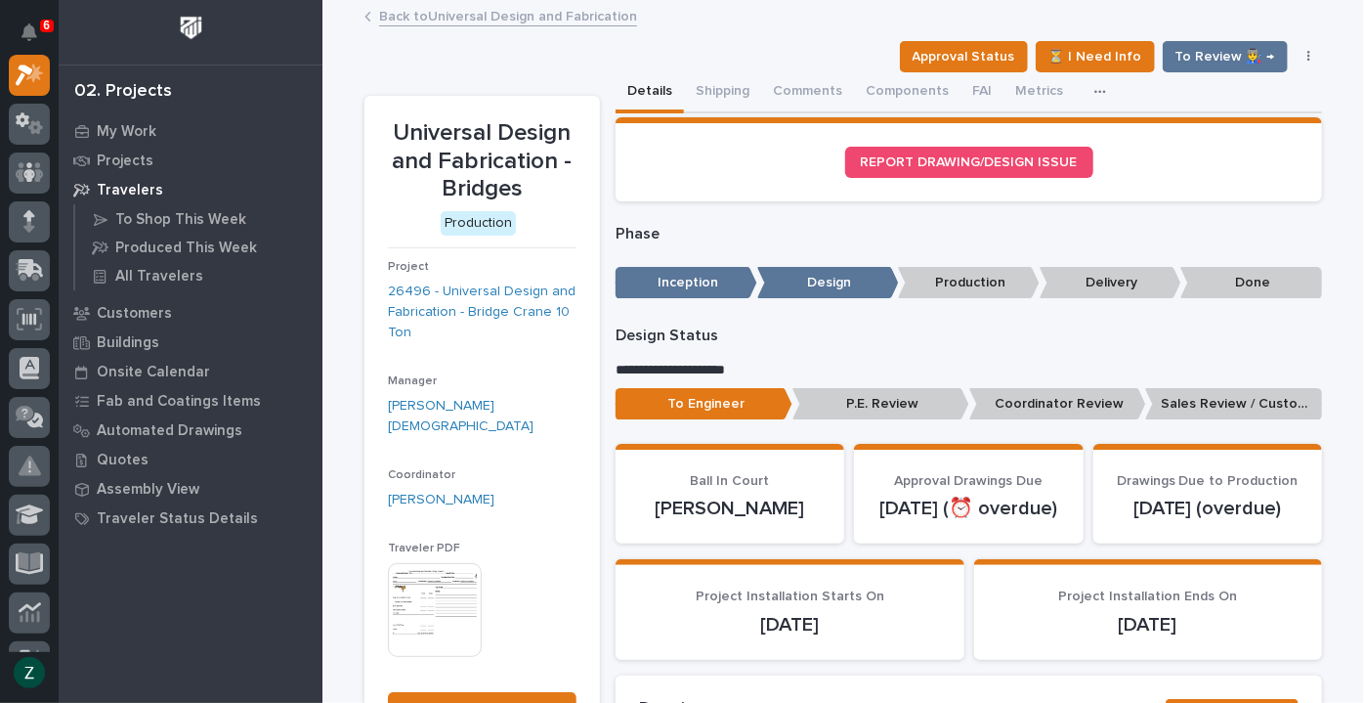
click at [429, 587] on img at bounding box center [435, 610] width 94 height 94
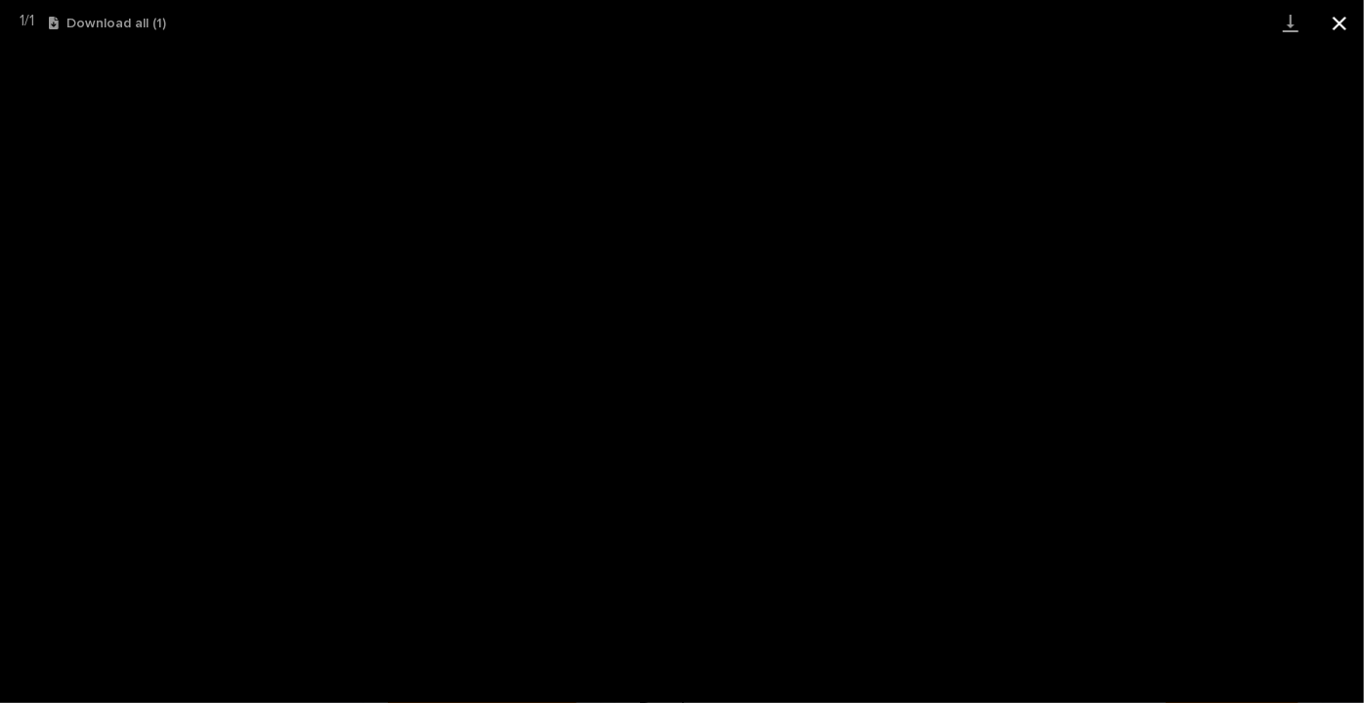
click at [1346, 21] on button "Close gallery" at bounding box center [1339, 23] width 49 height 46
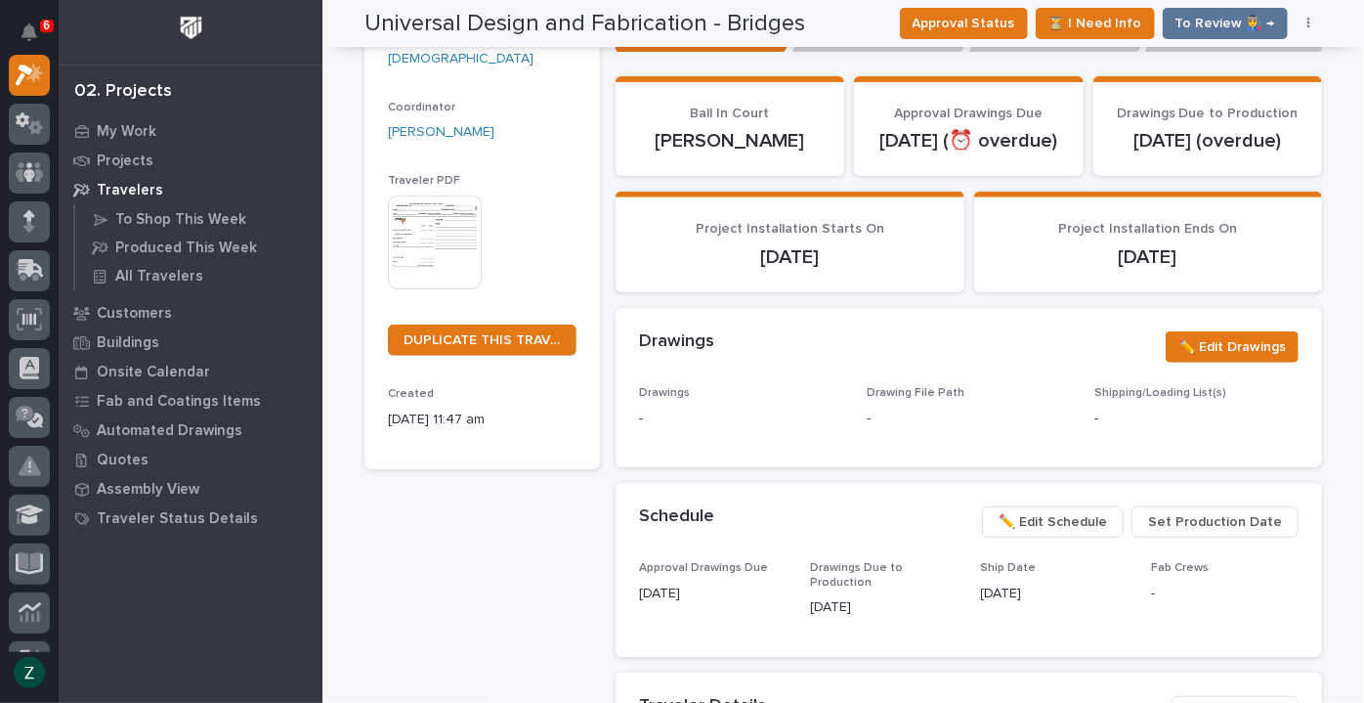
scroll to position [533, 0]
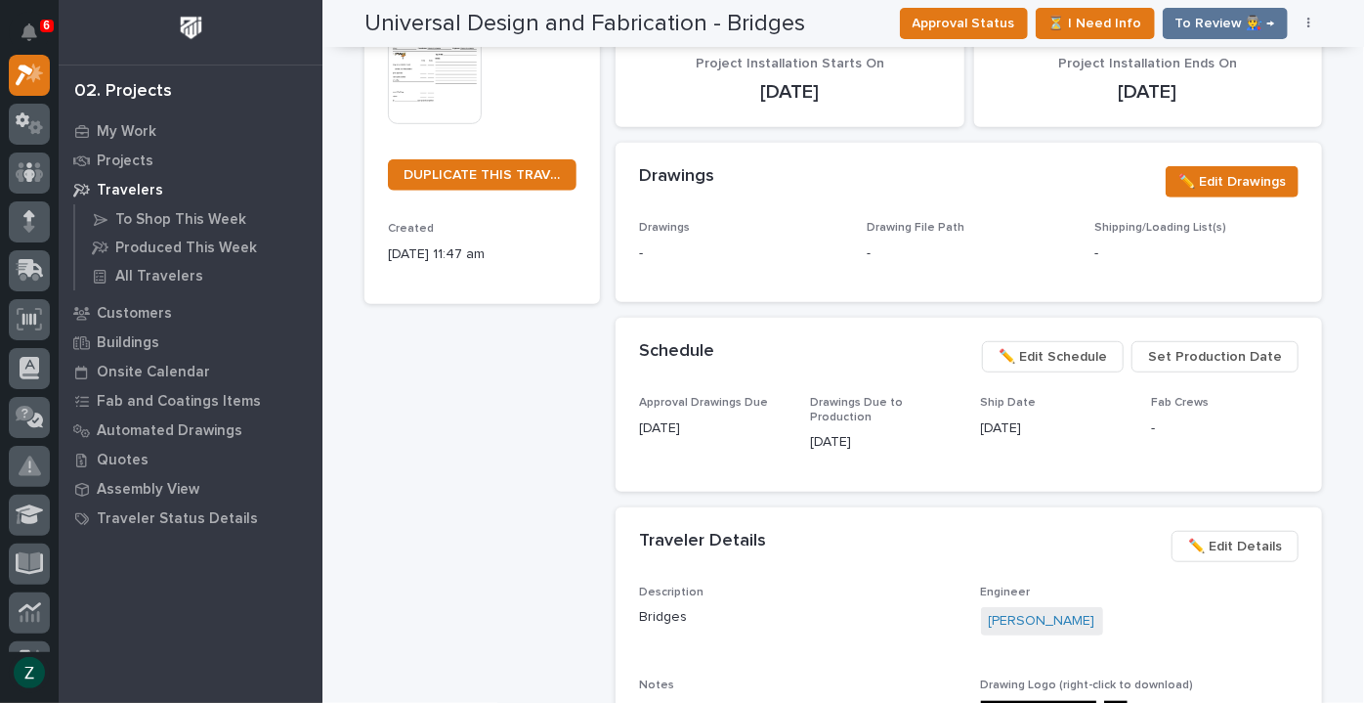
click at [1096, 352] on span "✏️ Edit Schedule" at bounding box center [1053, 356] width 108 height 23
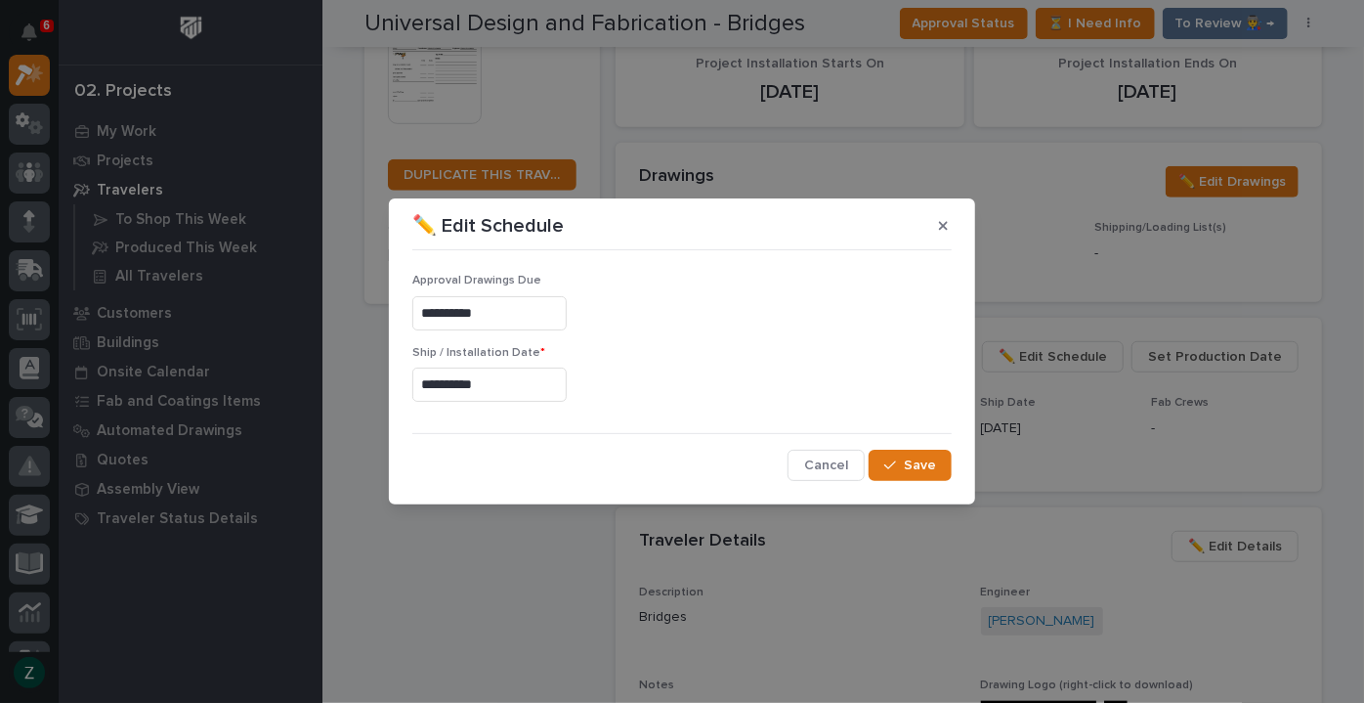
click at [552, 305] on input "**********" at bounding box center [489, 313] width 154 height 34
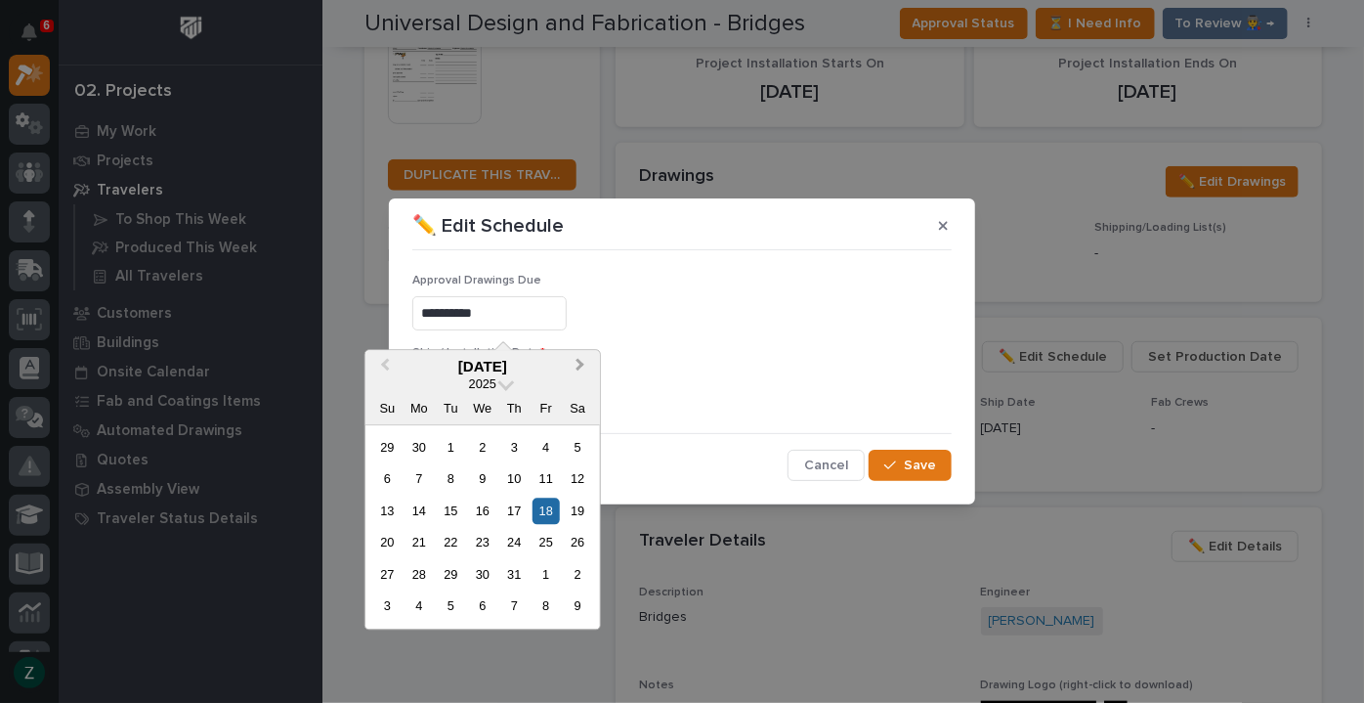
click at [592, 366] on button "Next Month" at bounding box center [582, 367] width 31 height 31
click at [586, 366] on button "Next Month" at bounding box center [582, 367] width 31 height 31
click at [552, 539] on div "24" at bounding box center [546, 543] width 26 height 26
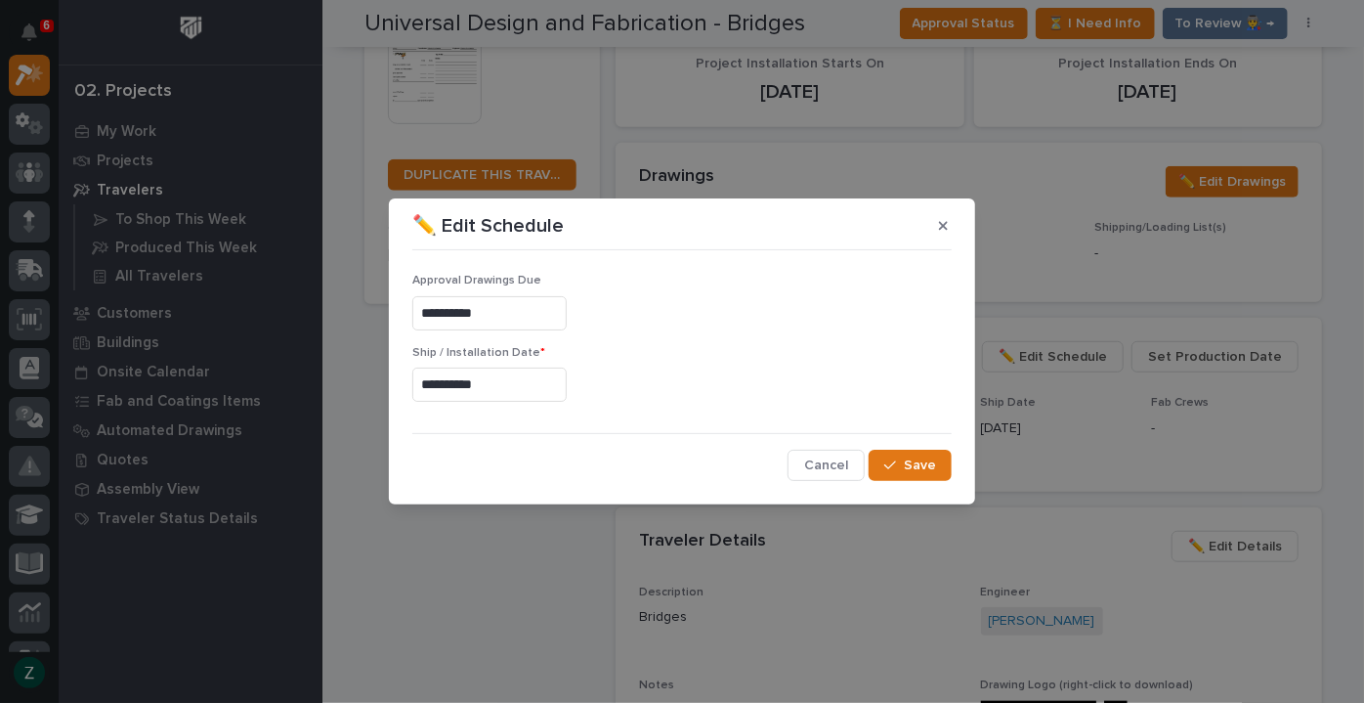
type input "**********"
click at [563, 390] on input "**********" at bounding box center [489, 384] width 154 height 34
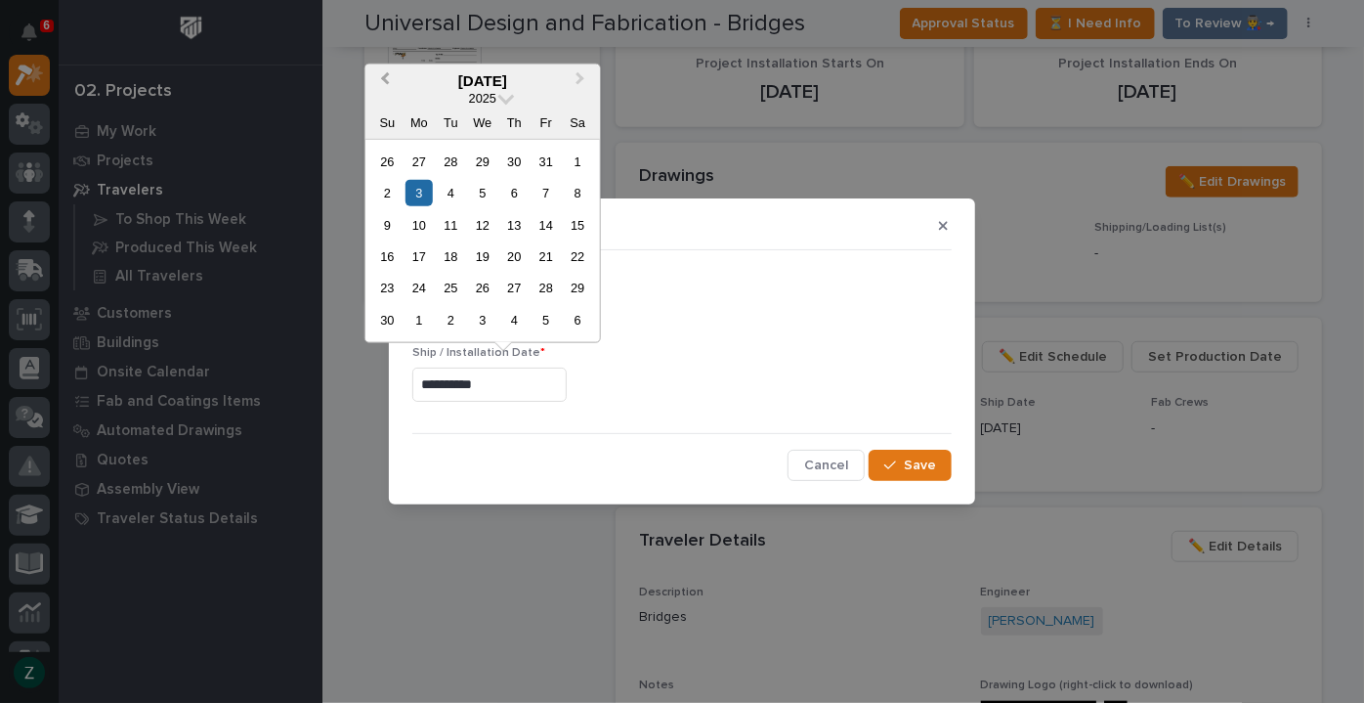
click at [385, 81] on span "Previous Month" at bounding box center [385, 79] width 0 height 25
click at [581, 80] on span "Next Month" at bounding box center [581, 79] width 0 height 25
click at [507, 249] on div "20" at bounding box center [514, 256] width 26 height 26
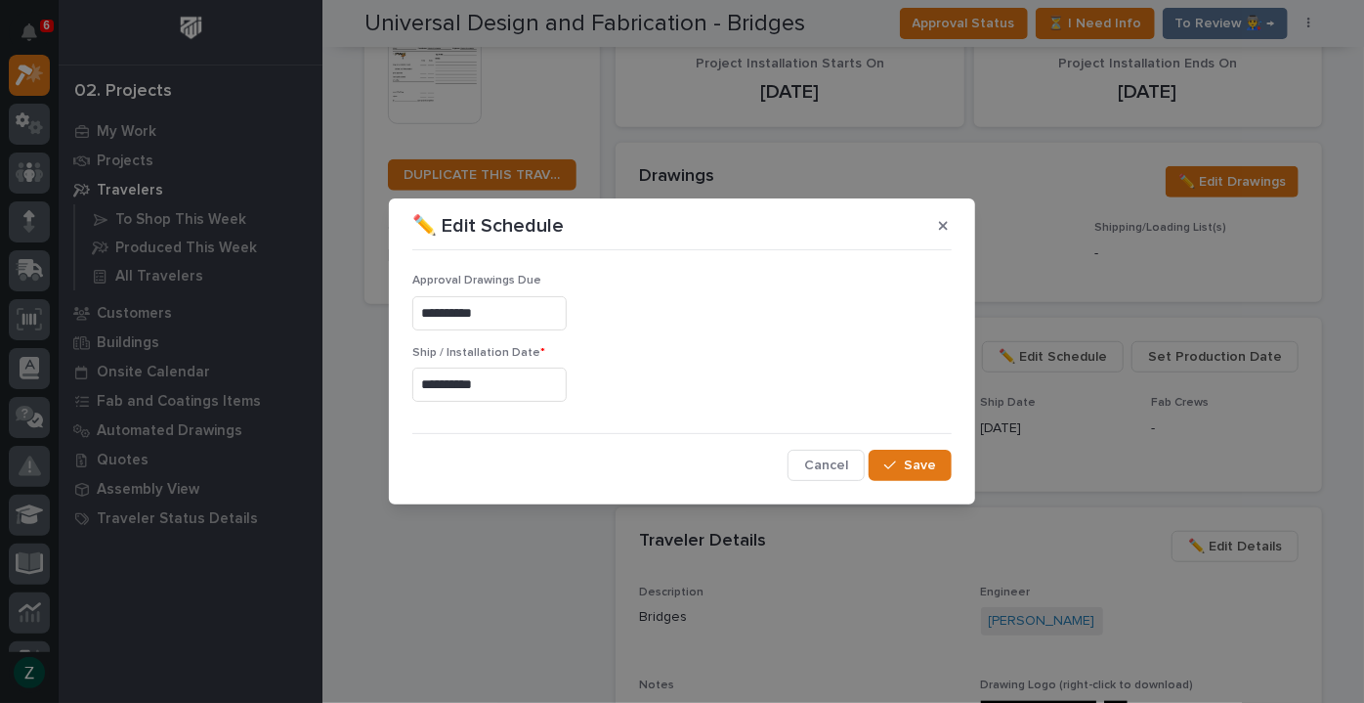
click at [545, 377] on input "**********" at bounding box center [489, 384] width 154 height 34
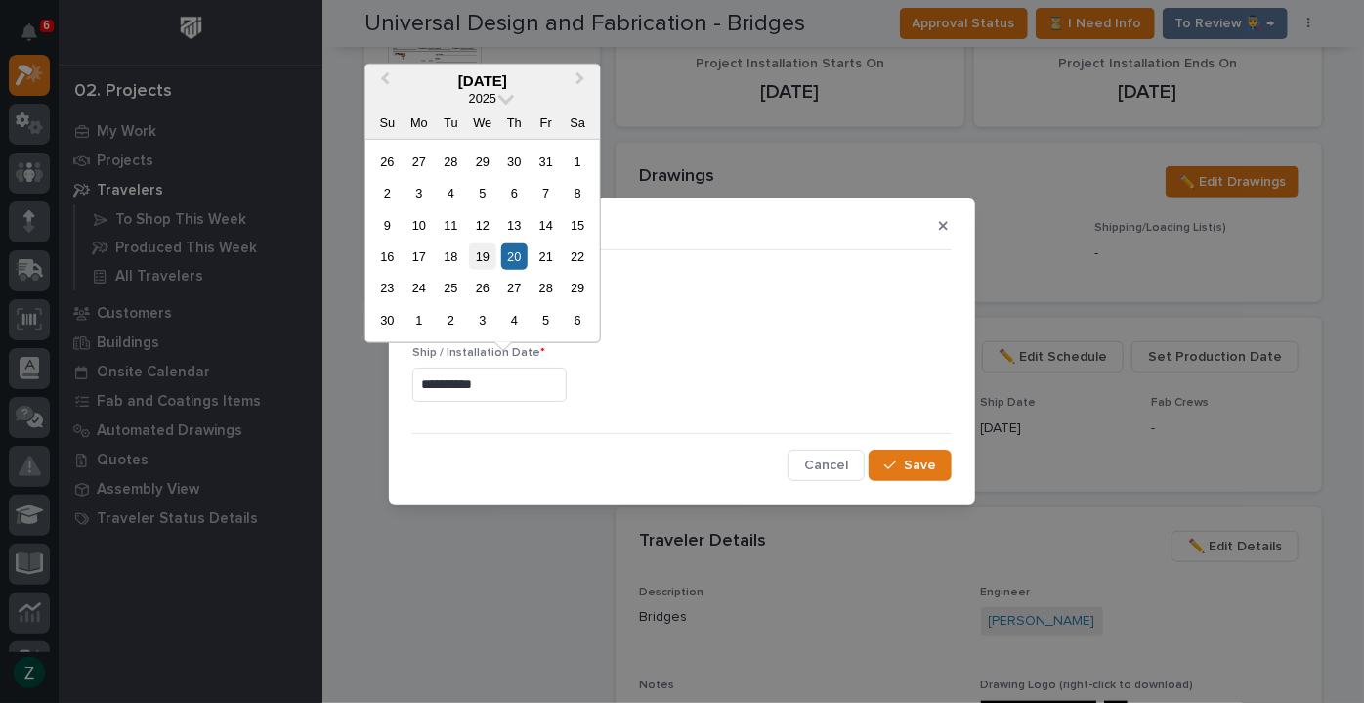
click at [487, 254] on div "19" at bounding box center [482, 256] width 26 height 26
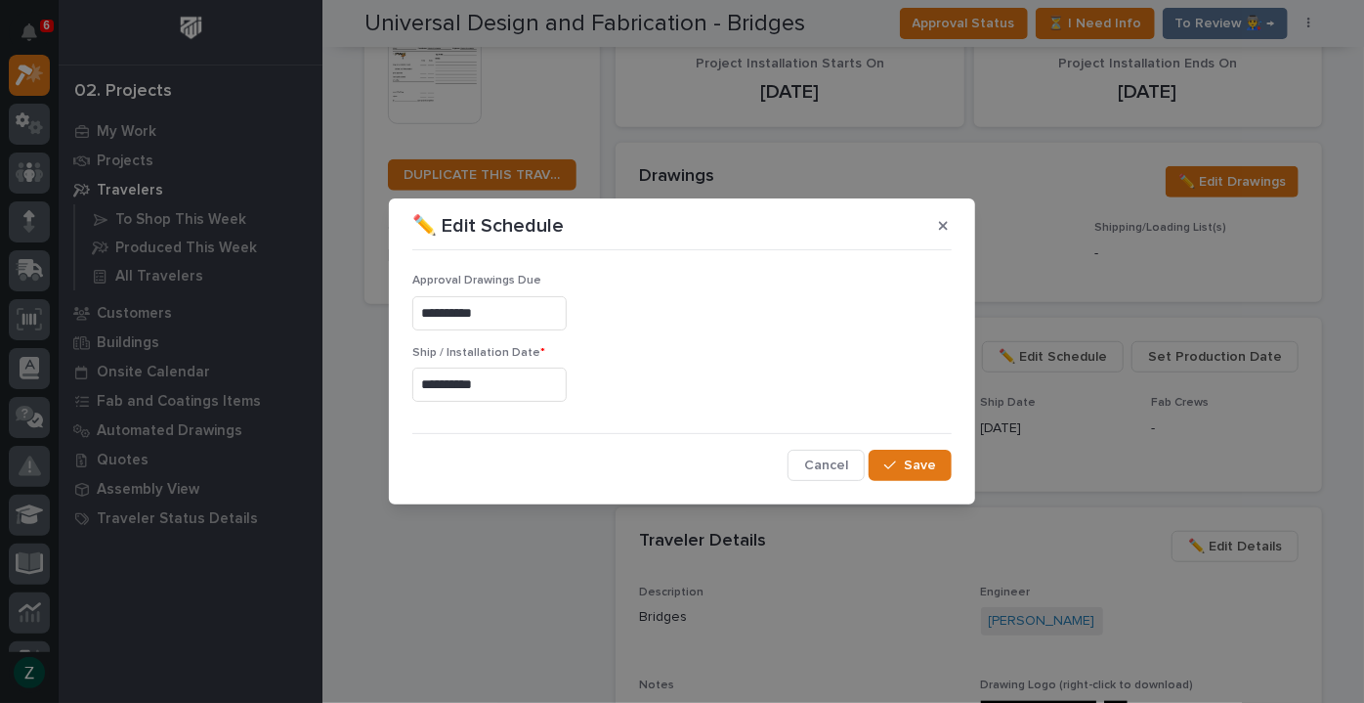
type input "**********"
click at [891, 461] on icon "button" at bounding box center [890, 465] width 12 height 14
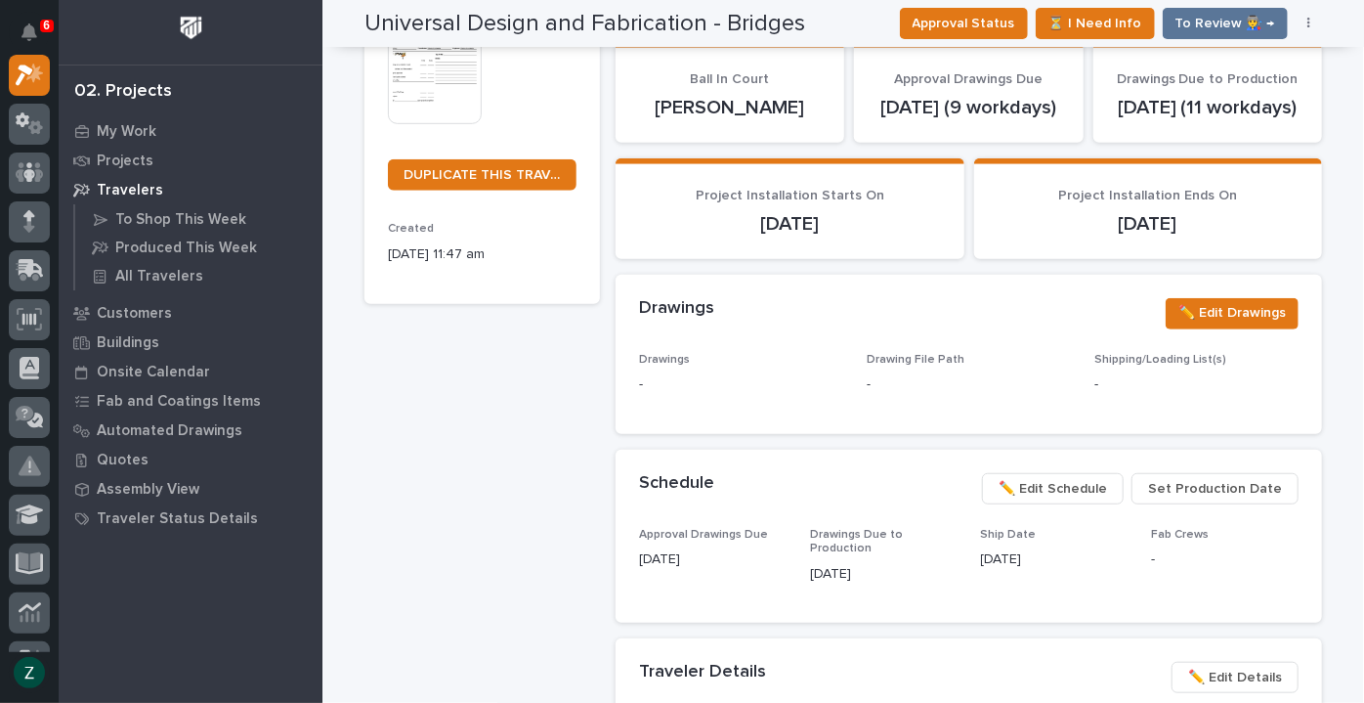
scroll to position [598, 0]
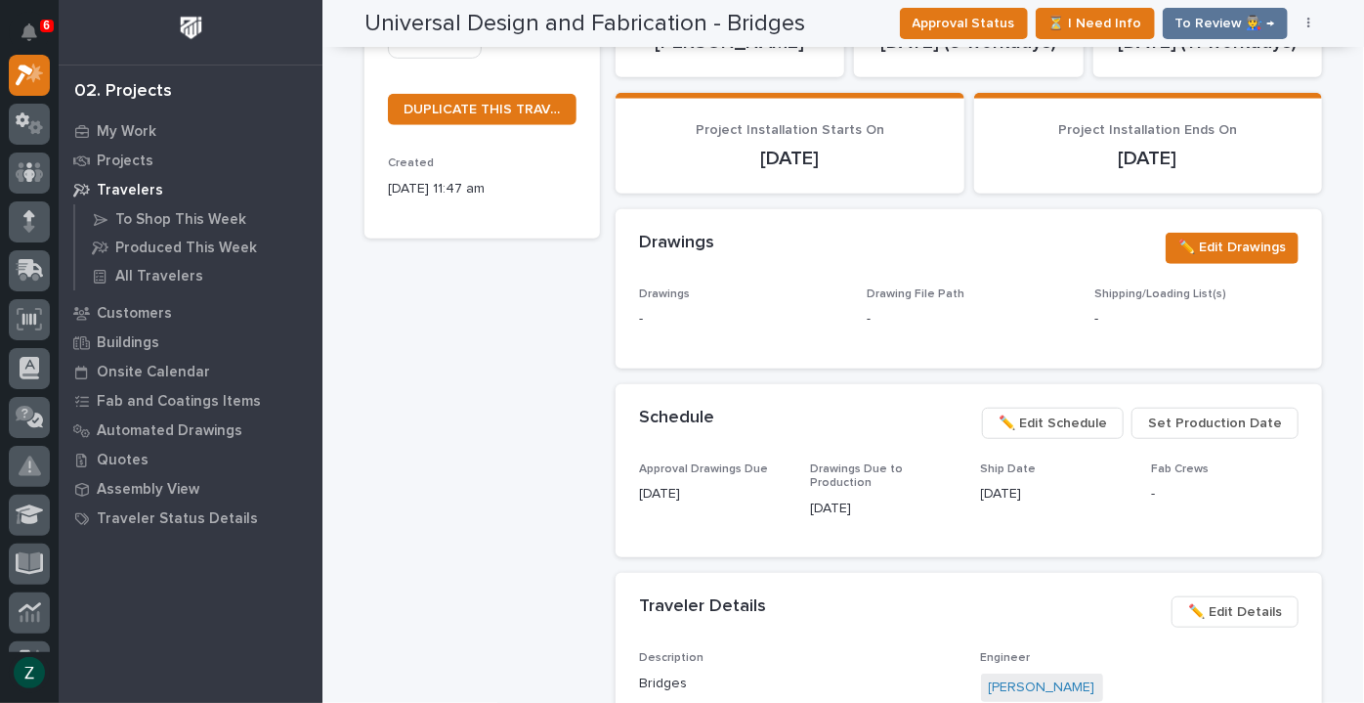
click at [1084, 419] on span "✏️ Edit Schedule" at bounding box center [1053, 422] width 108 height 23
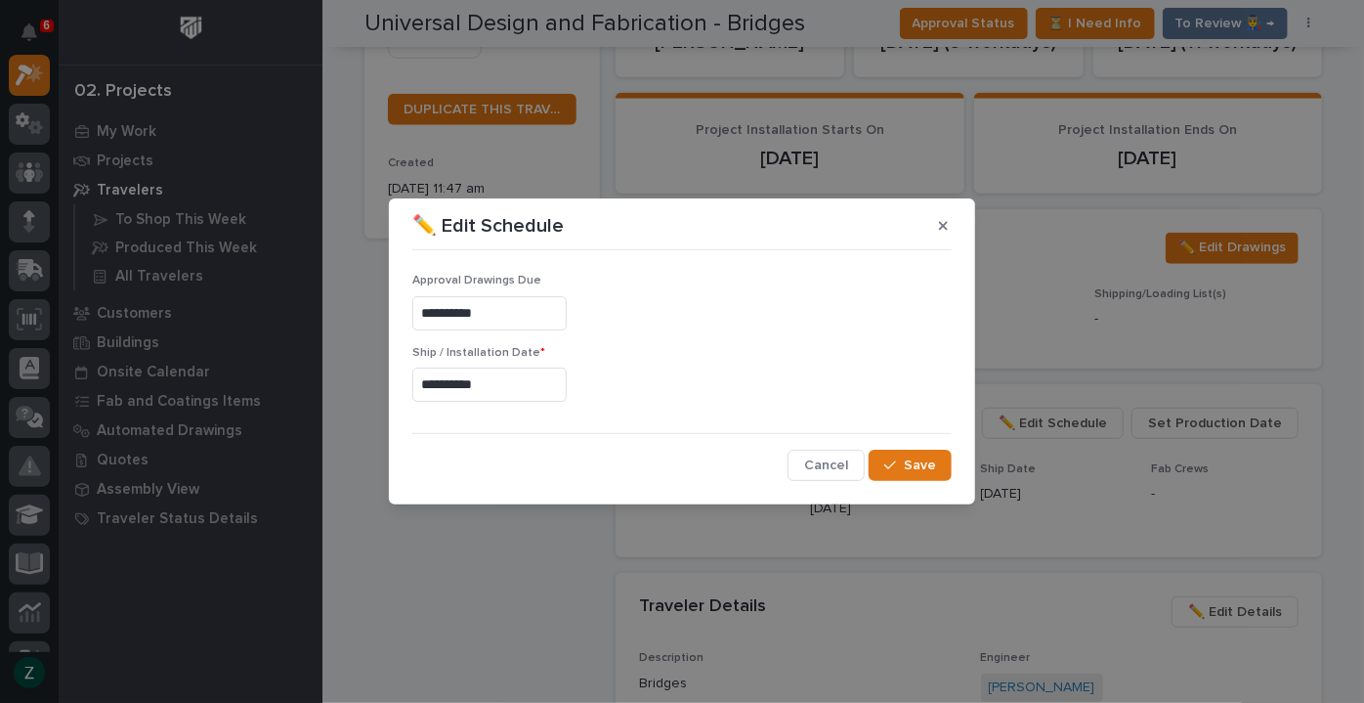
click at [549, 303] on input "**********" at bounding box center [489, 313] width 154 height 34
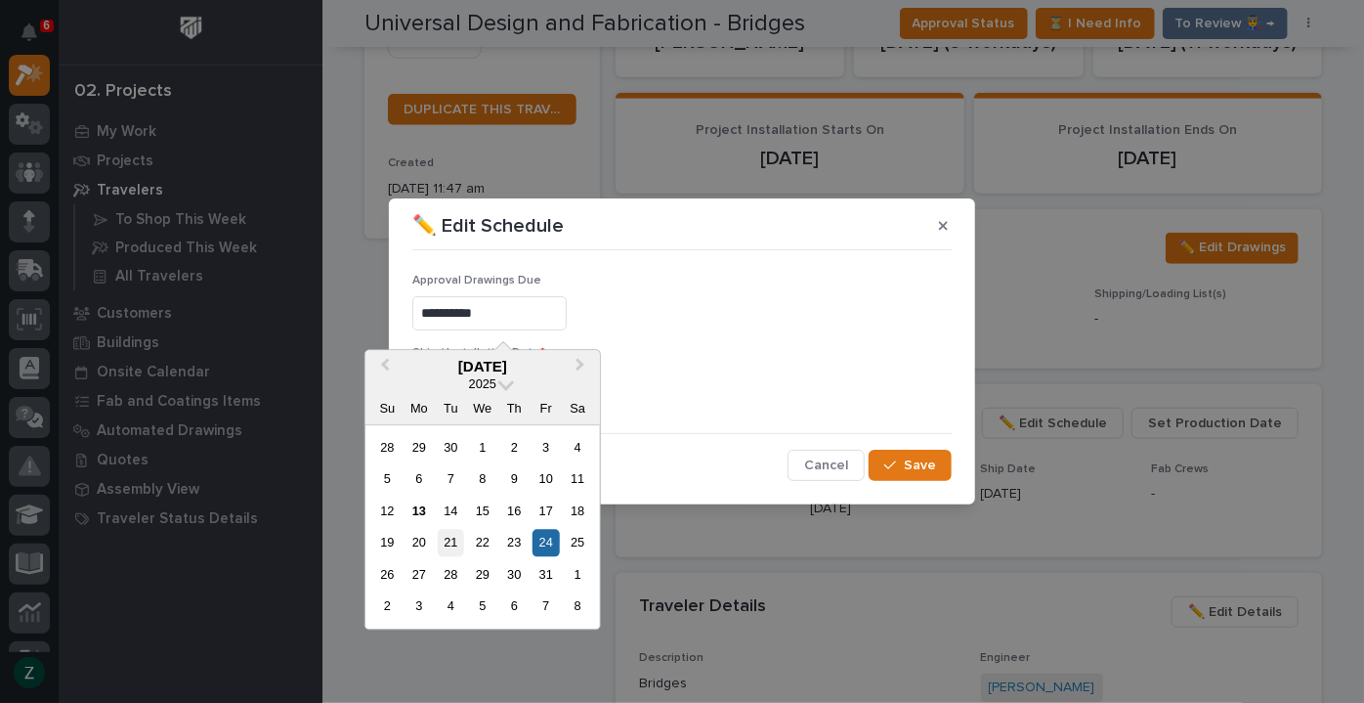
click at [460, 540] on div "21" at bounding box center [451, 543] width 26 height 26
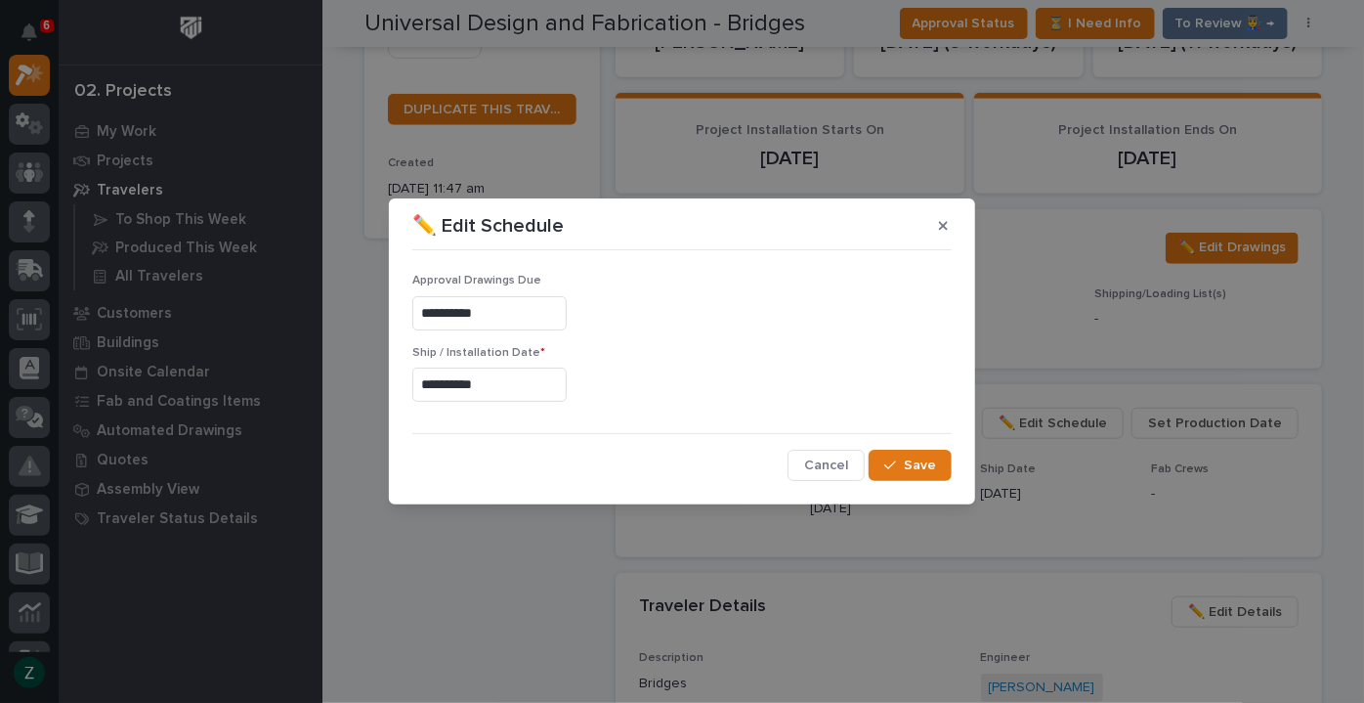
type input "**********"
click at [901, 468] on div "button" at bounding box center [894, 465] width 20 height 14
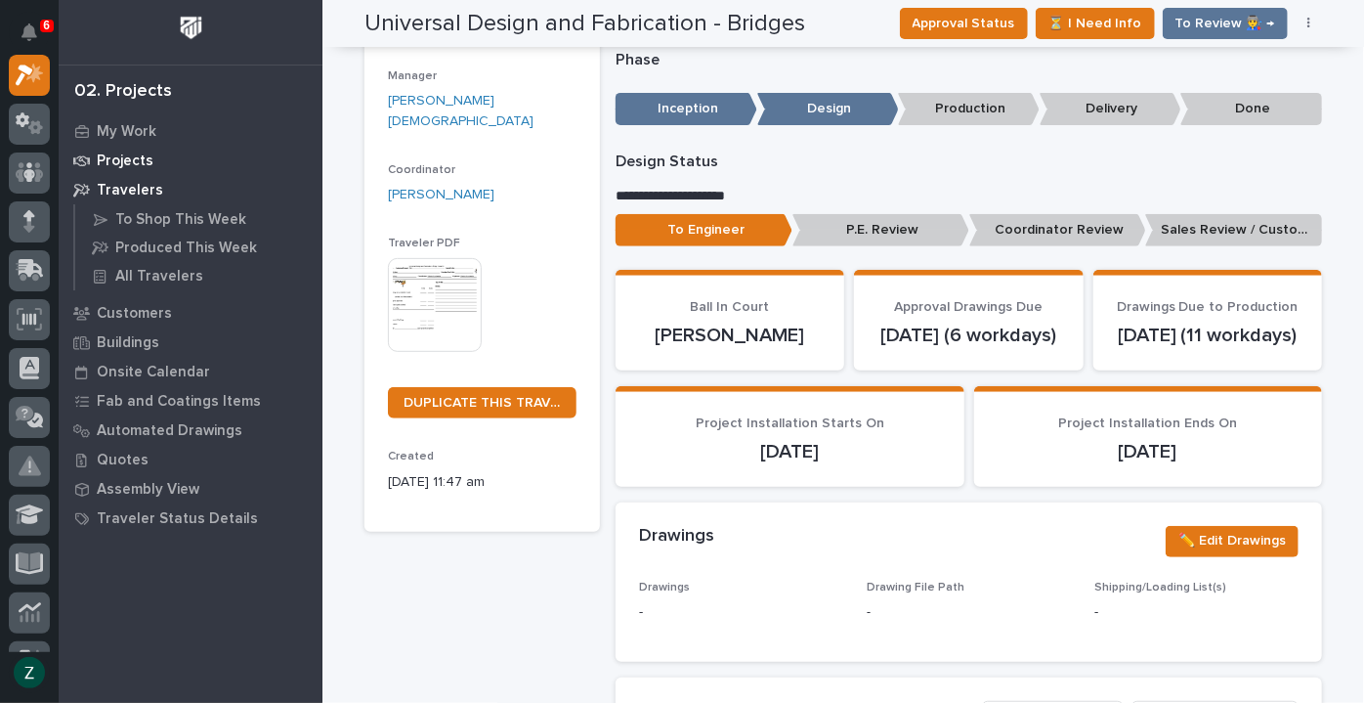
scroll to position [0, 0]
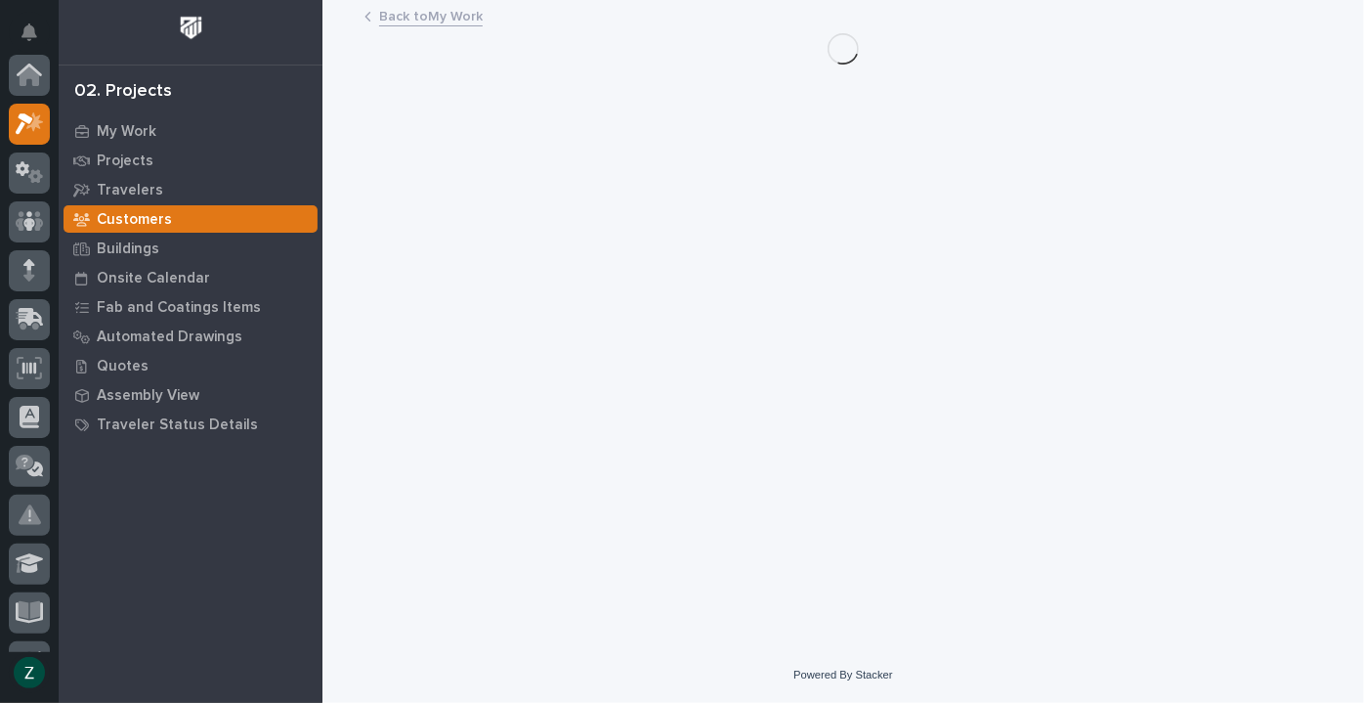
scroll to position [49, 0]
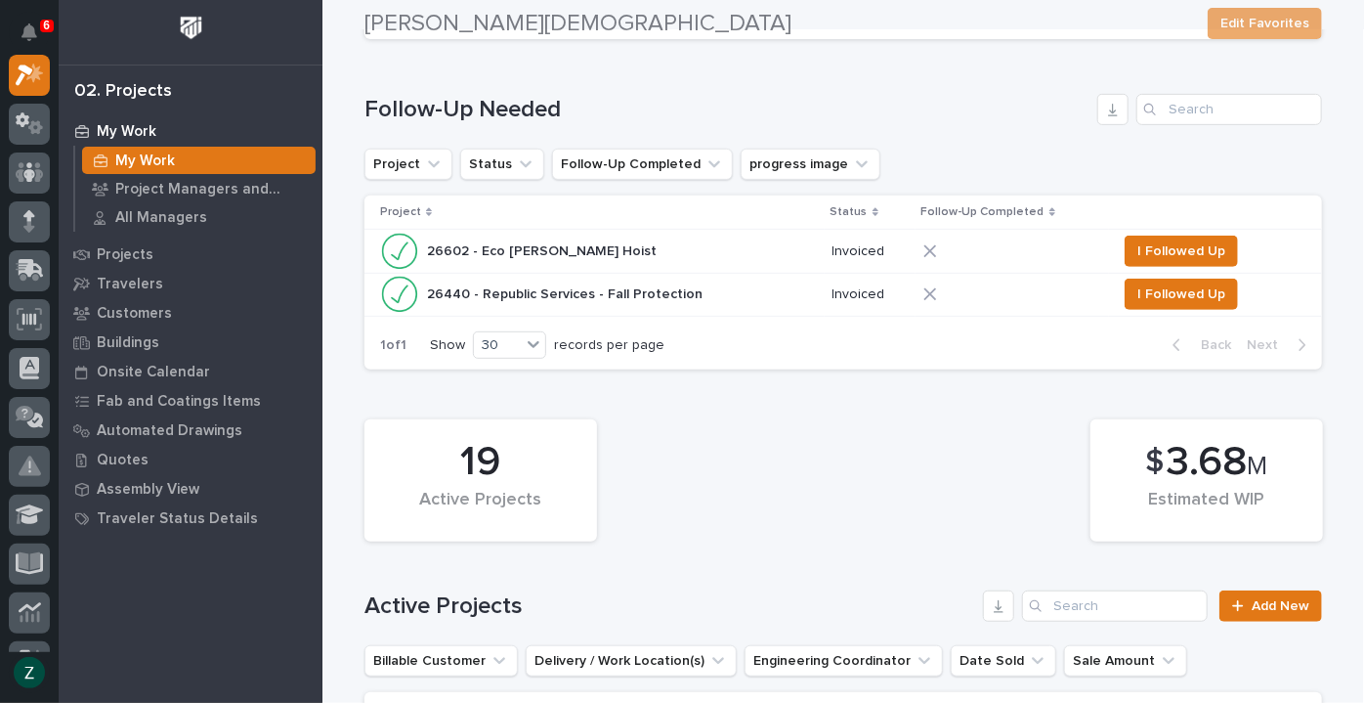
scroll to position [1243, 0]
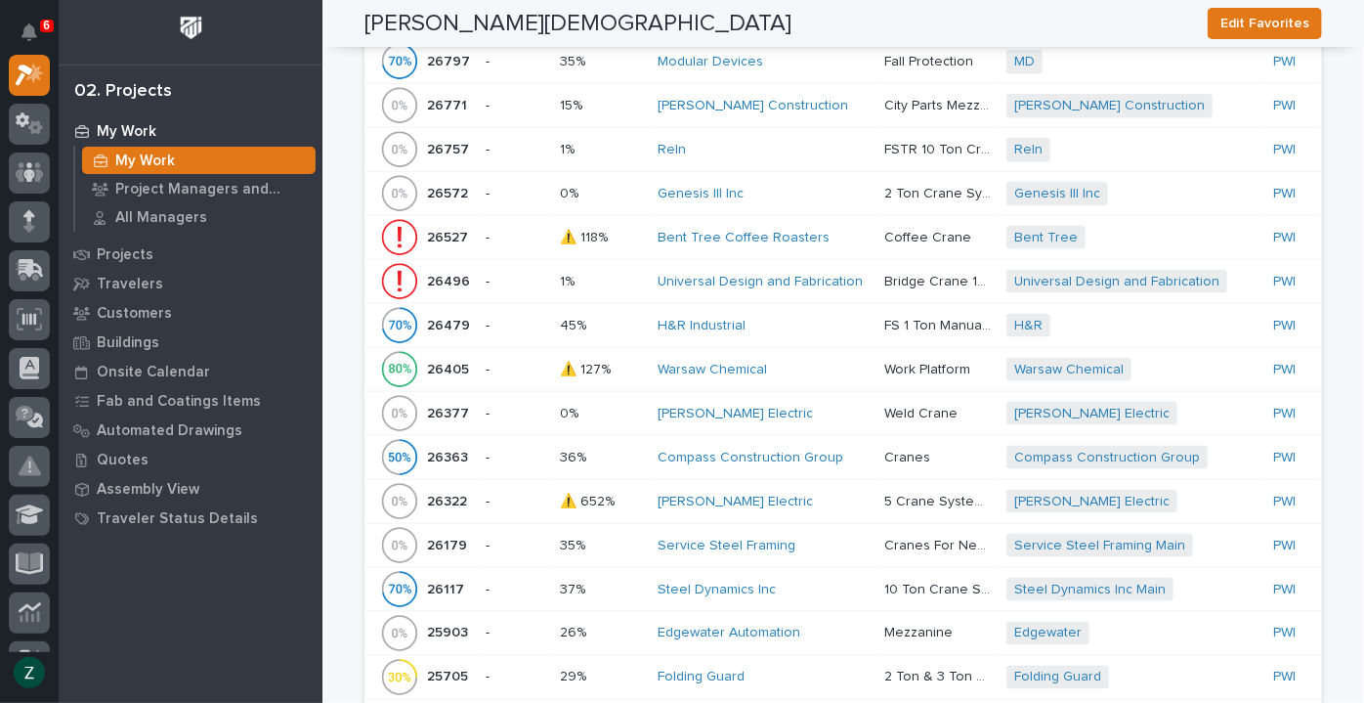
click at [801, 186] on div "Genesis III Inc" at bounding box center [763, 194] width 211 height 17
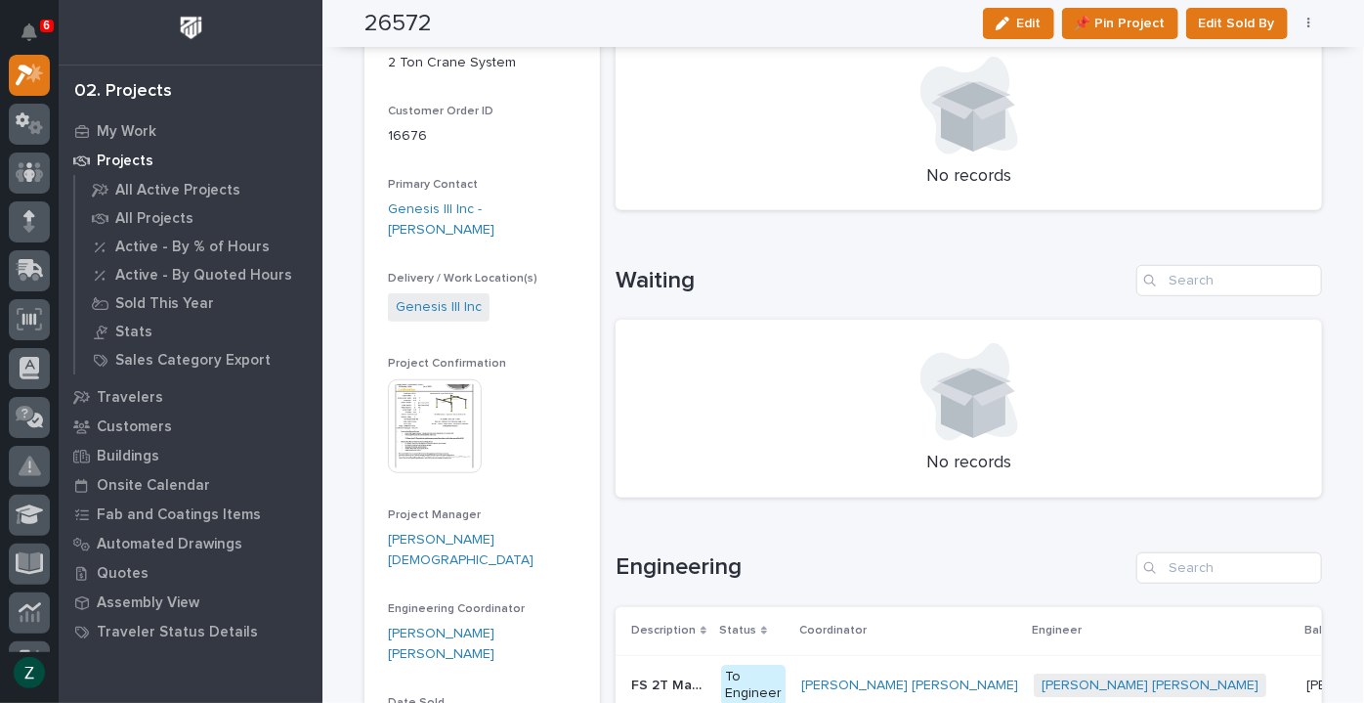
scroll to position [710, 0]
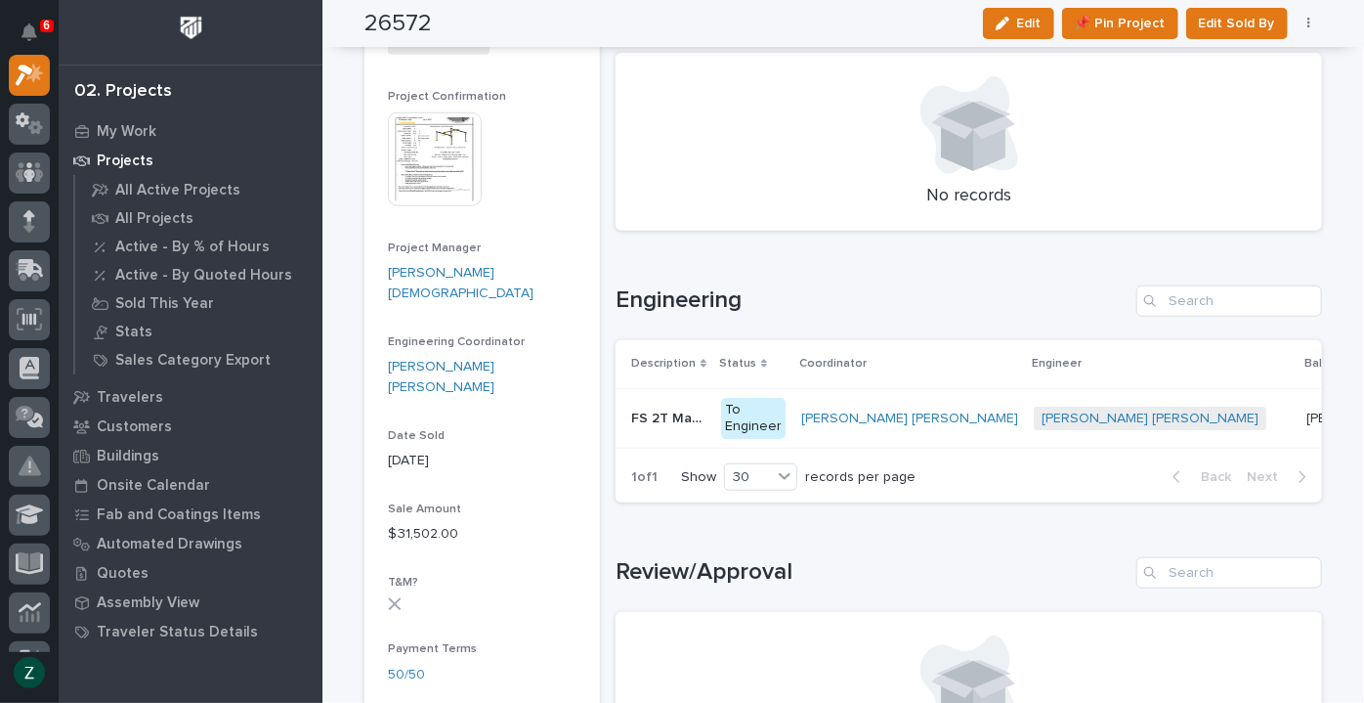
click at [1307, 408] on p "[PERSON_NAME] [PERSON_NAME]" at bounding box center [1362, 417] width 110 height 21
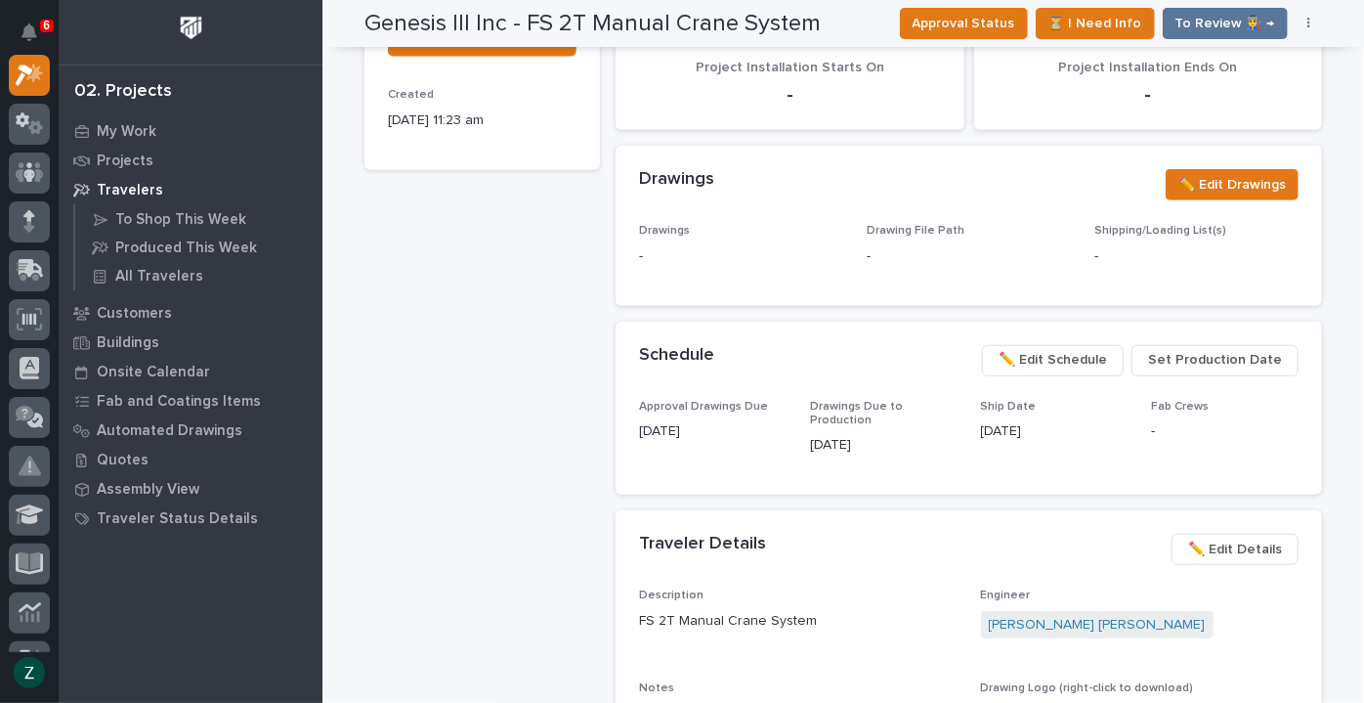
scroll to position [799, 0]
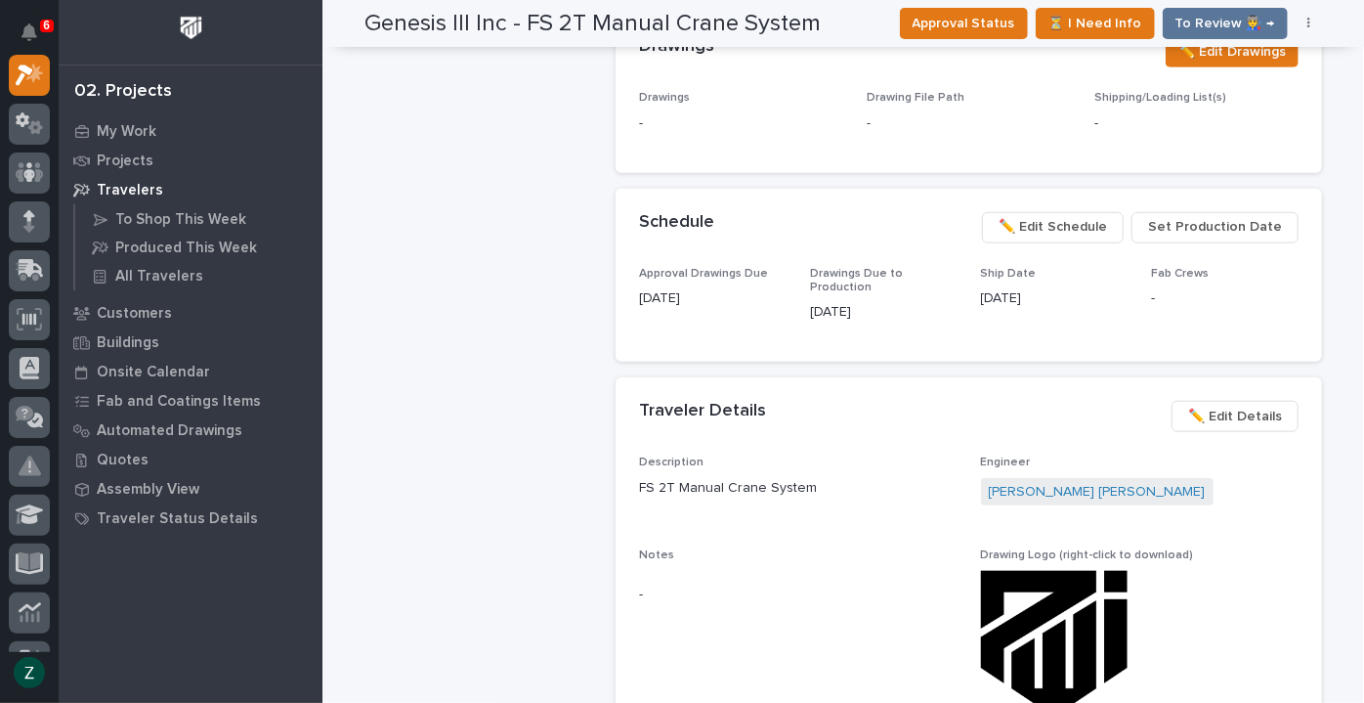
click at [1095, 215] on span "✏️ Edit Schedule" at bounding box center [1053, 226] width 108 height 23
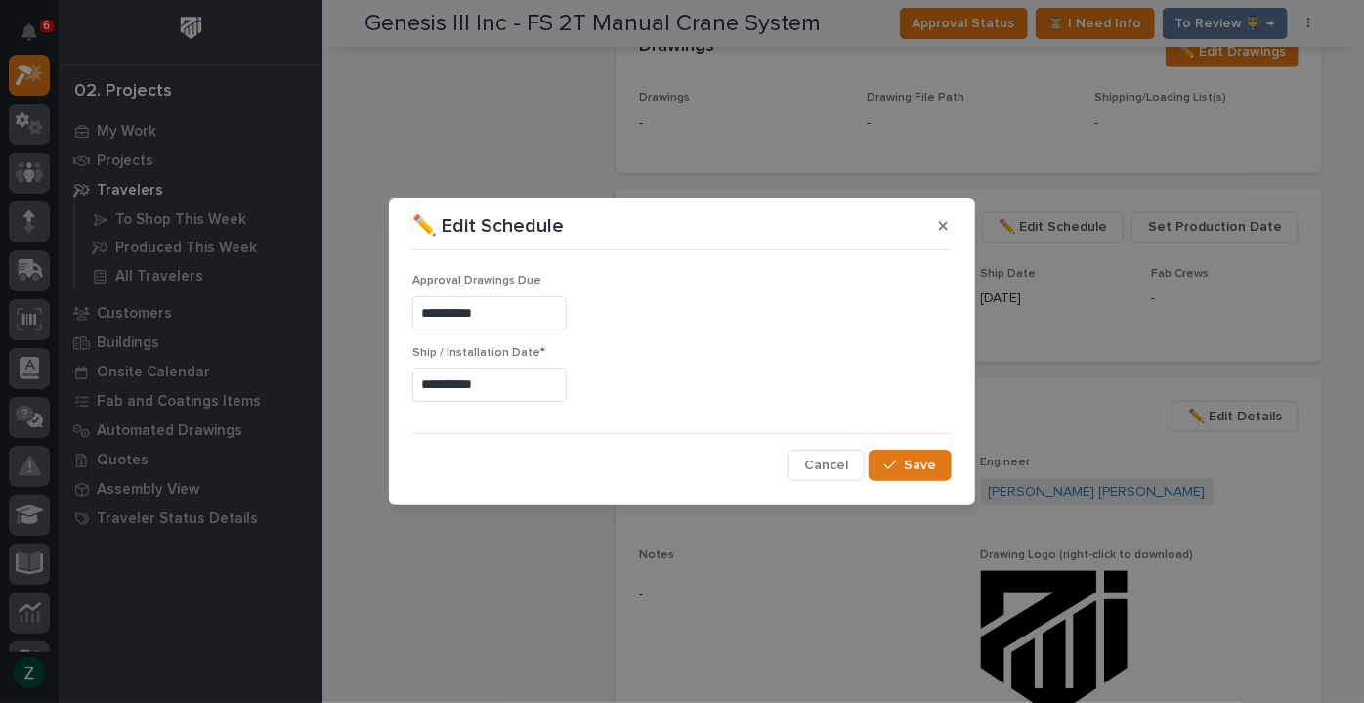
click at [544, 306] on input "**********" at bounding box center [489, 313] width 154 height 34
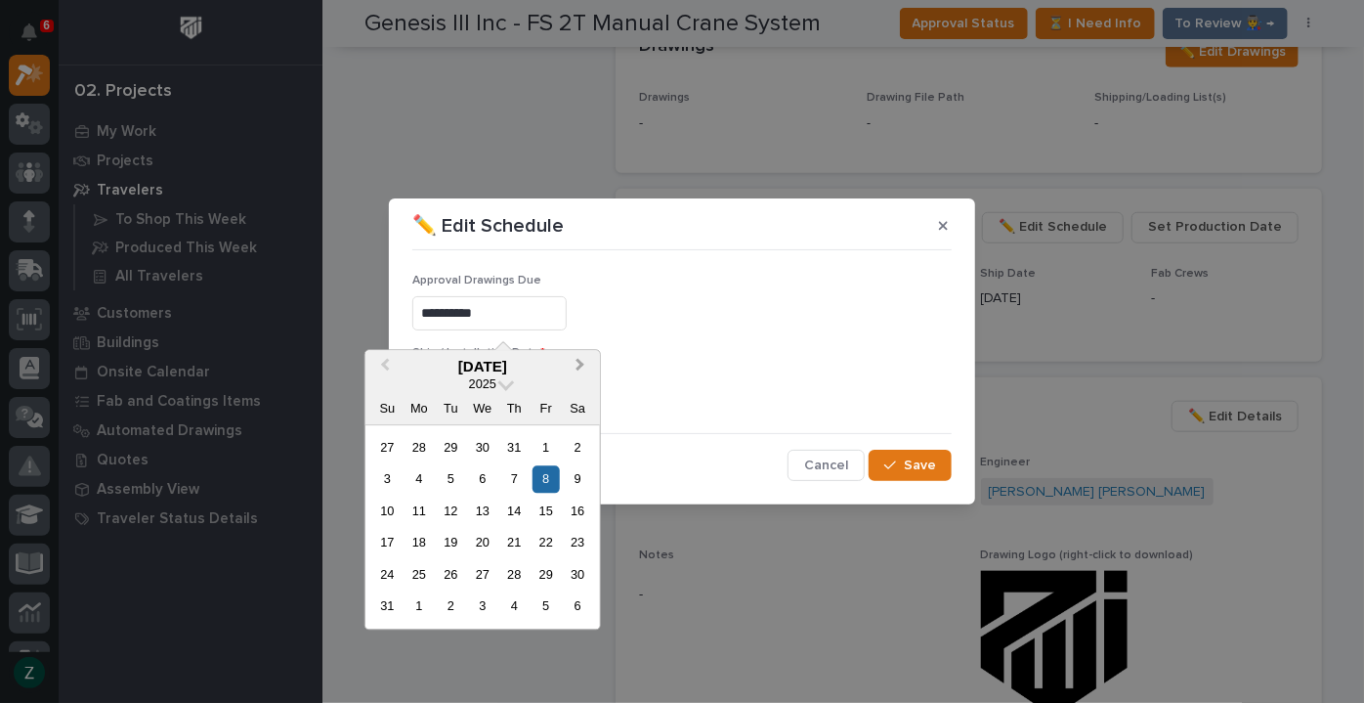
click at [583, 359] on button "Next Month" at bounding box center [582, 367] width 31 height 31
click at [555, 513] on div "17" at bounding box center [546, 510] width 26 height 26
type input "**********"
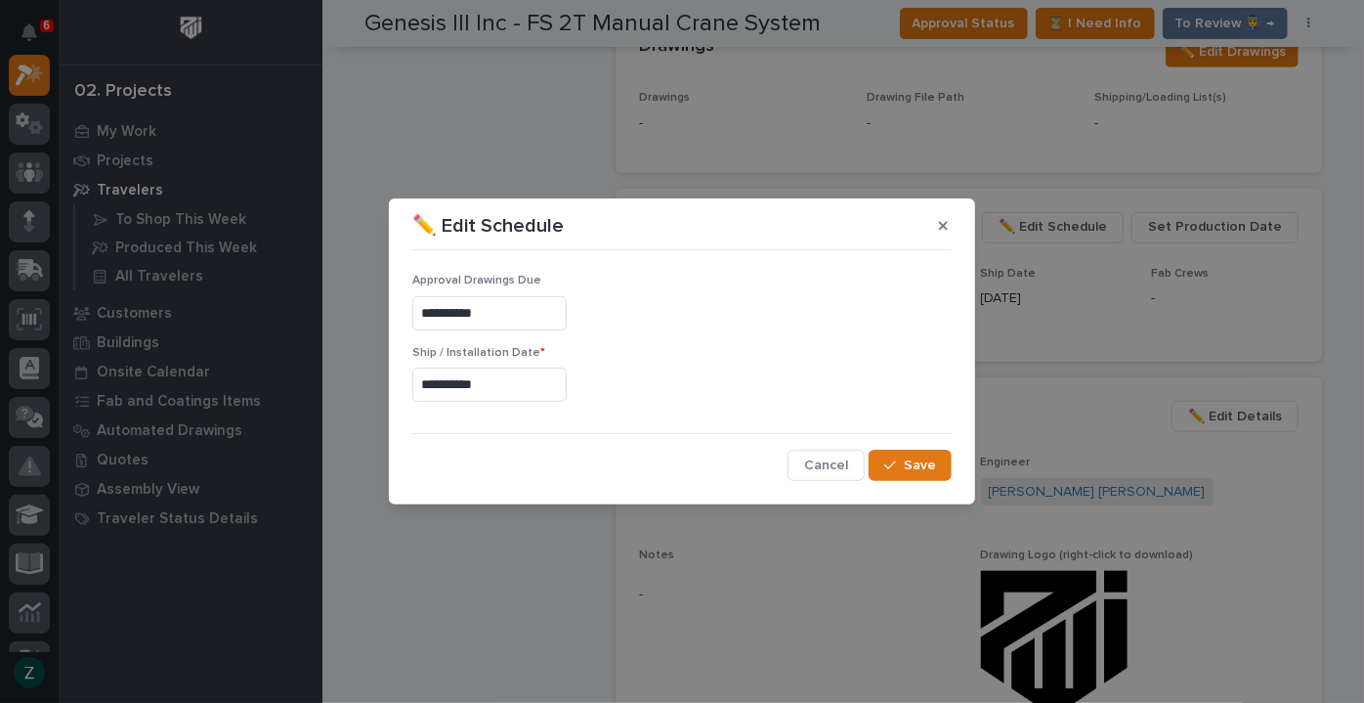
click at [552, 391] on input "**********" at bounding box center [489, 384] width 154 height 34
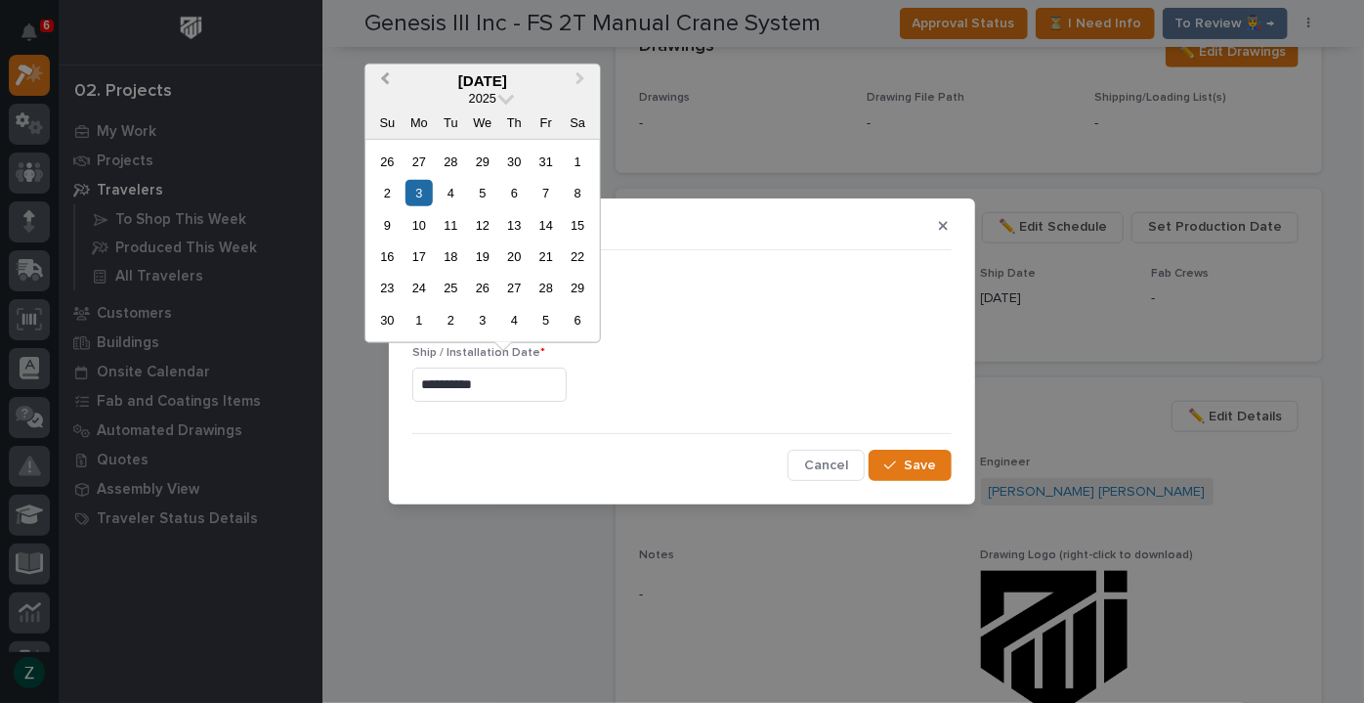
click at [380, 77] on button "Previous Month" at bounding box center [382, 80] width 31 height 31
click at [581, 77] on span "Next Month" at bounding box center [581, 79] width 0 height 25
click at [485, 253] on div "19" at bounding box center [482, 256] width 26 height 26
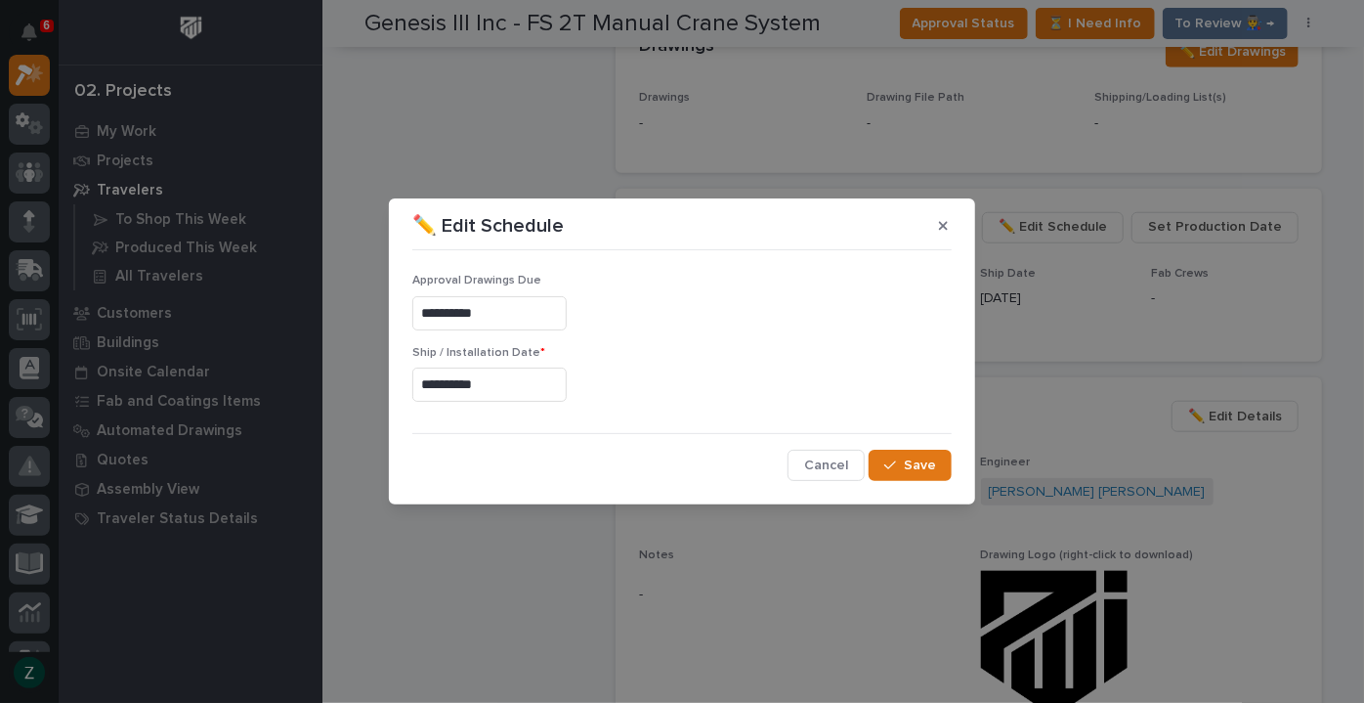
type input "**********"
click at [928, 463] on span "Save" at bounding box center [920, 465] width 32 height 18
